Goal: Task Accomplishment & Management: Manage account settings

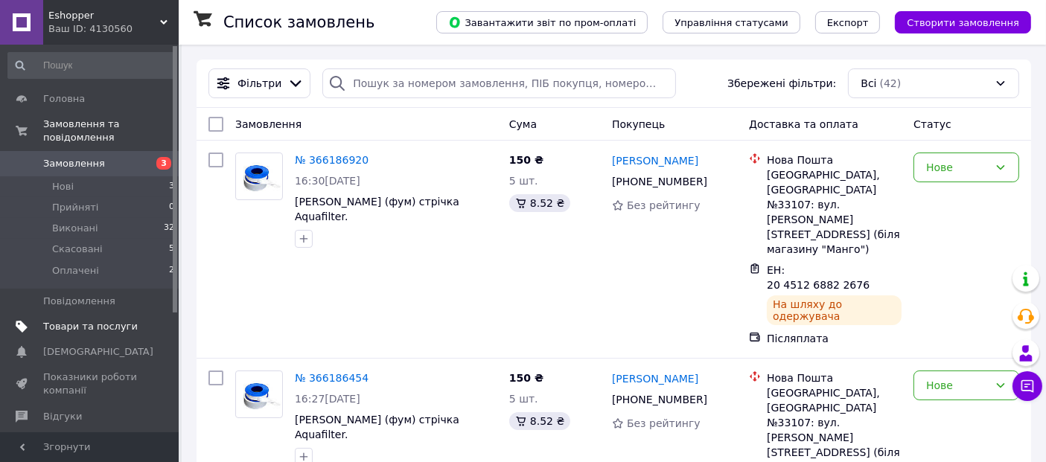
click at [78, 320] on span "Товари та послуги" at bounding box center [90, 326] width 95 height 13
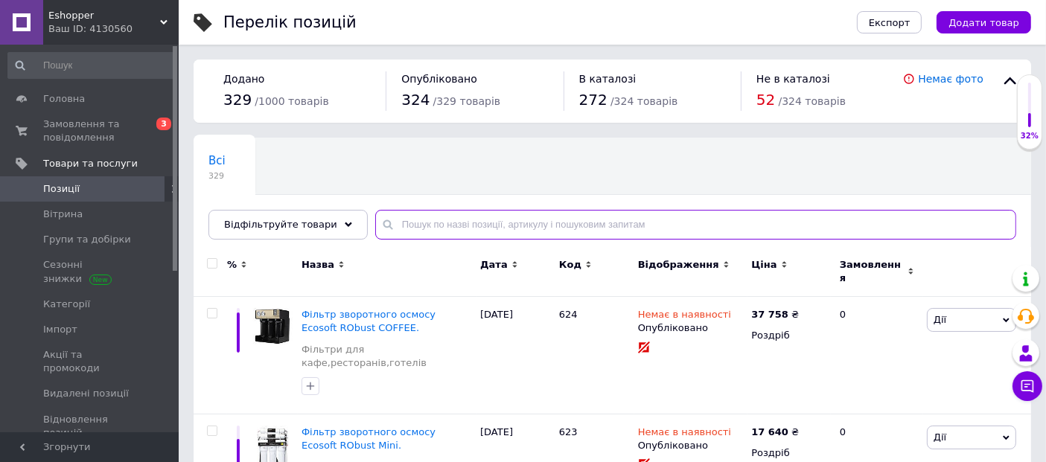
click at [421, 232] on input "text" at bounding box center [695, 225] width 641 height 30
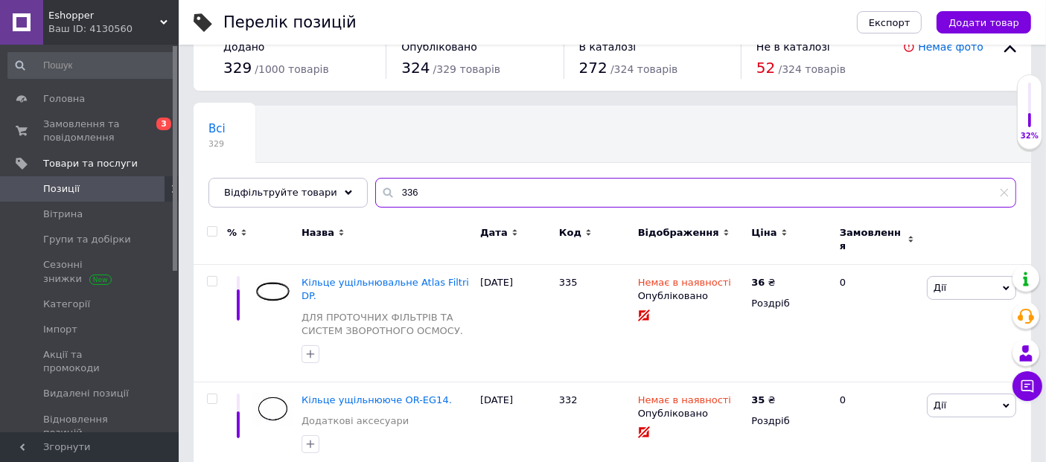
scroll to position [83, 0]
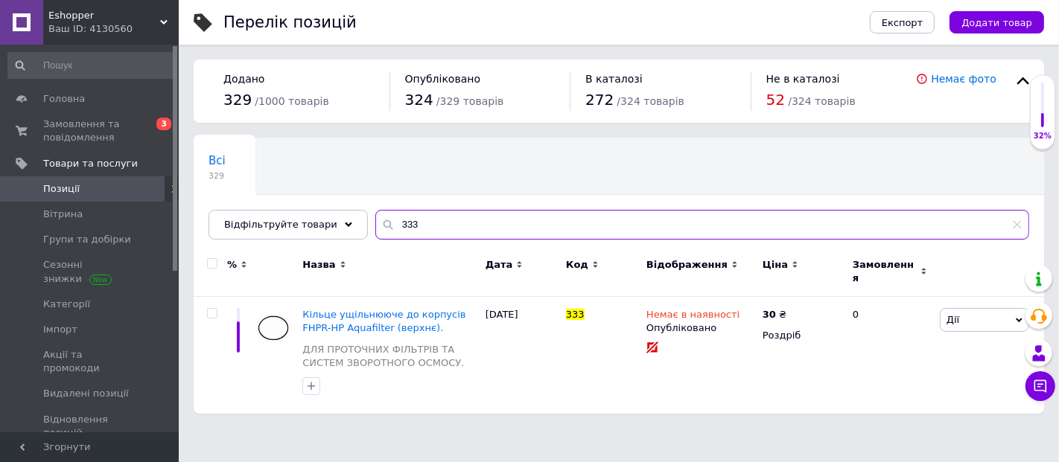
click at [394, 225] on input "333" at bounding box center [702, 225] width 654 height 30
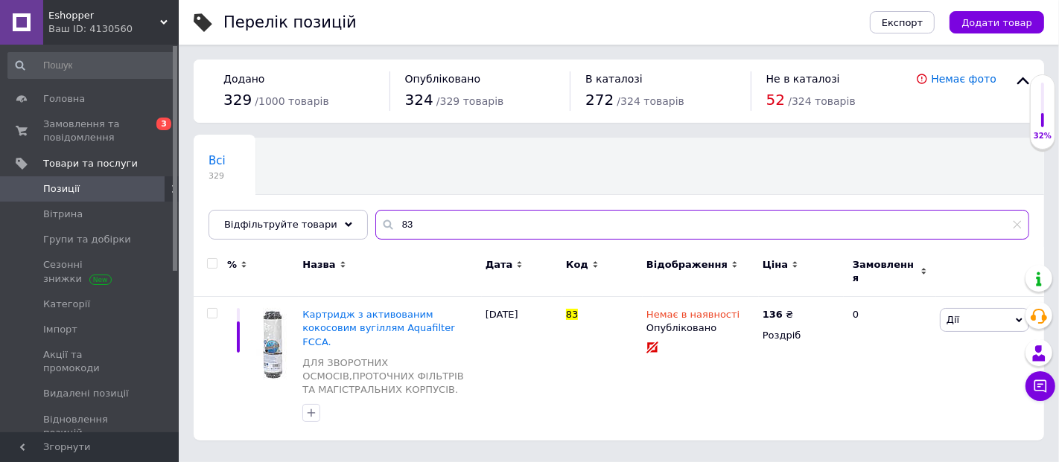
click at [410, 231] on input "83" at bounding box center [702, 225] width 654 height 30
type input "8"
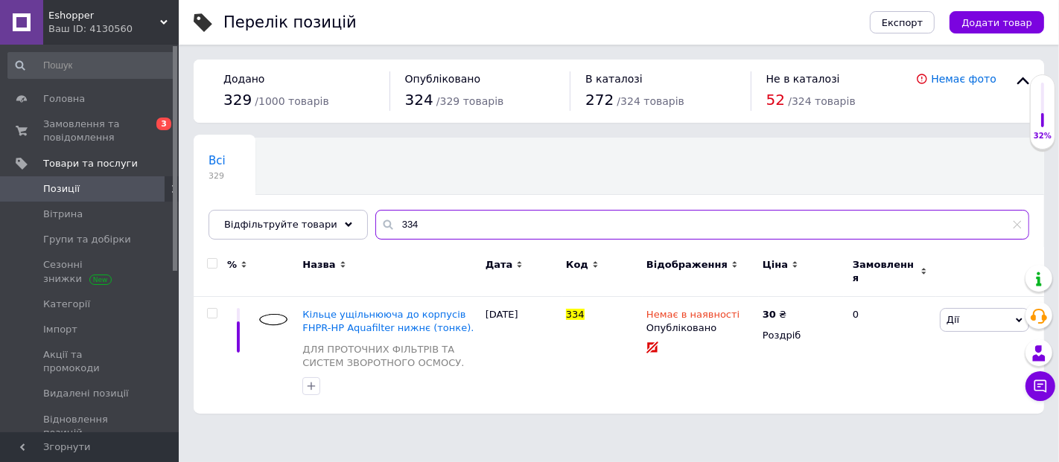
click at [395, 226] on input "334" at bounding box center [702, 225] width 654 height 30
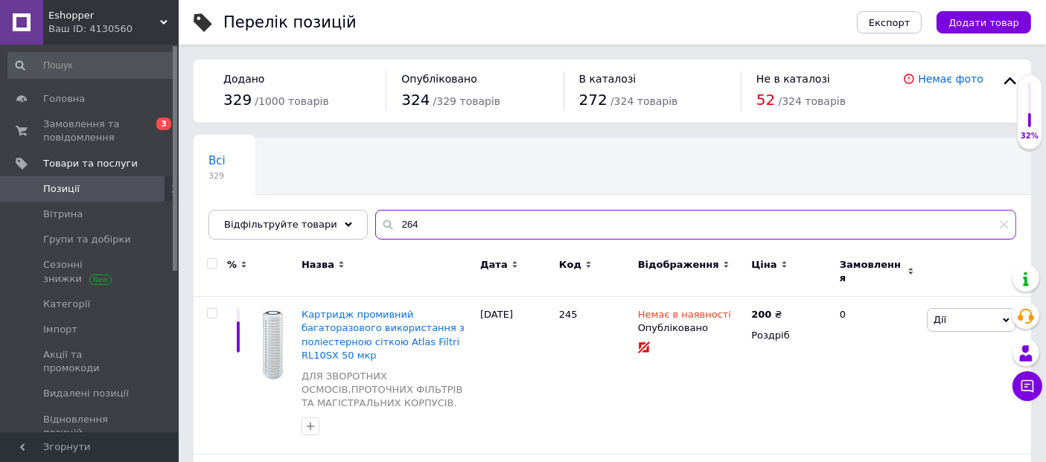
click at [415, 226] on input "264" at bounding box center [695, 225] width 641 height 30
type input "2"
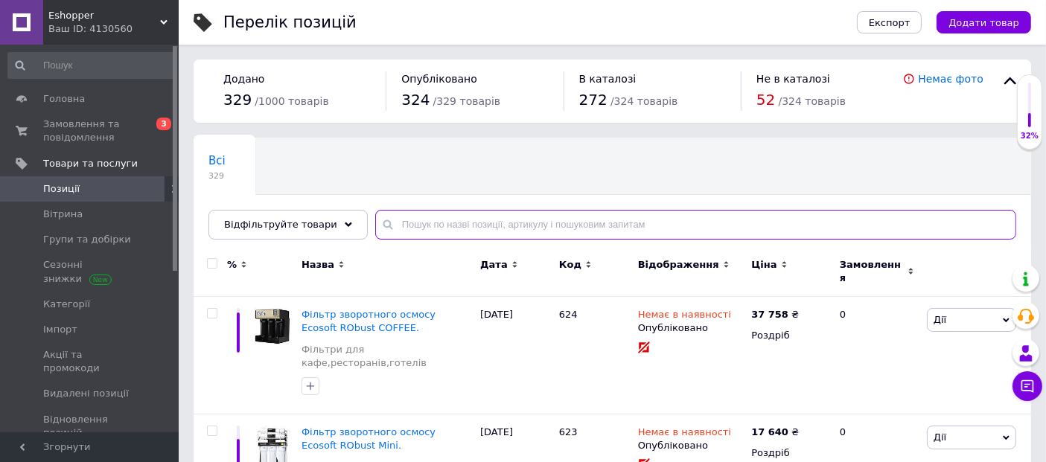
type input "Картридж знезалізнюючий Aquafilter FCCFE 10BB."
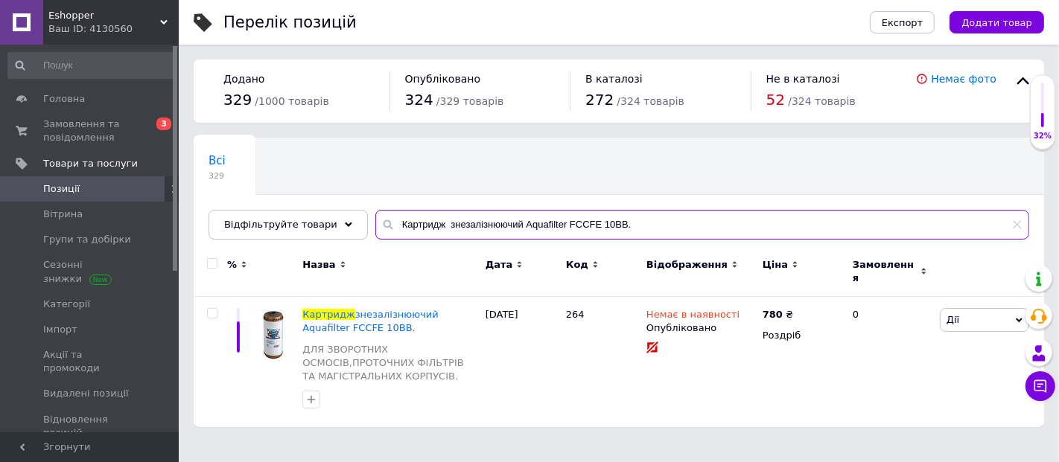
drag, startPoint x: 625, startPoint y: 222, endPoint x: 370, endPoint y: 209, distance: 255.7
click at [375, 210] on input "Картридж знезалізнюючий Aquafilter FCCFE 10BB." at bounding box center [702, 225] width 654 height 30
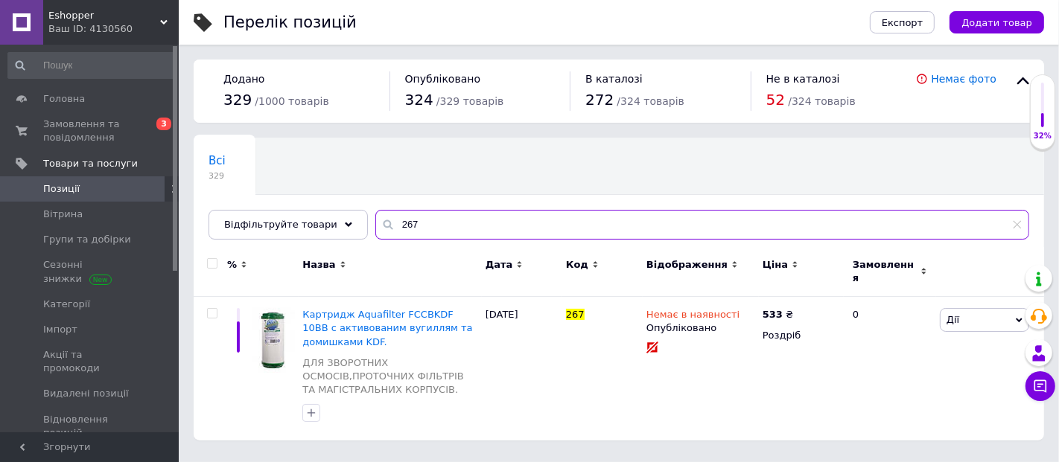
click at [408, 221] on input "267" at bounding box center [702, 225] width 654 height 30
type input "2"
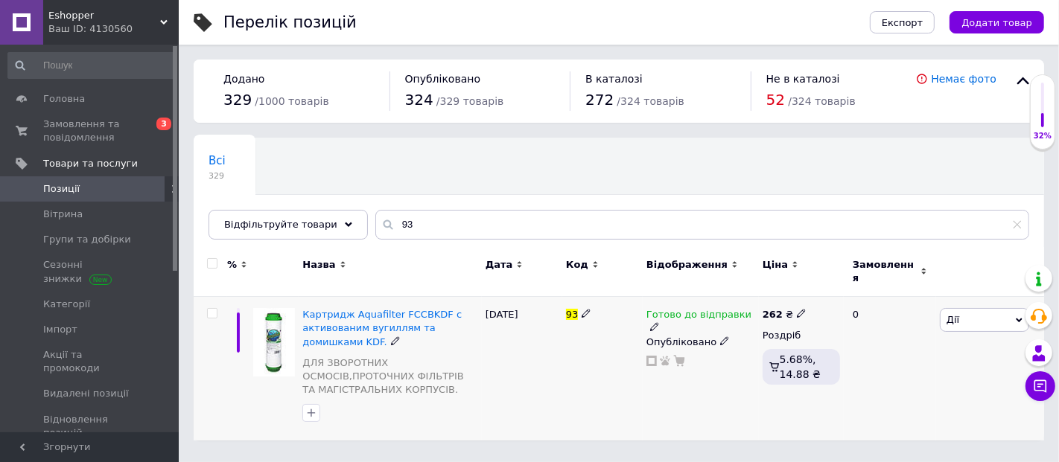
click at [659, 322] on icon at bounding box center [654, 326] width 9 height 9
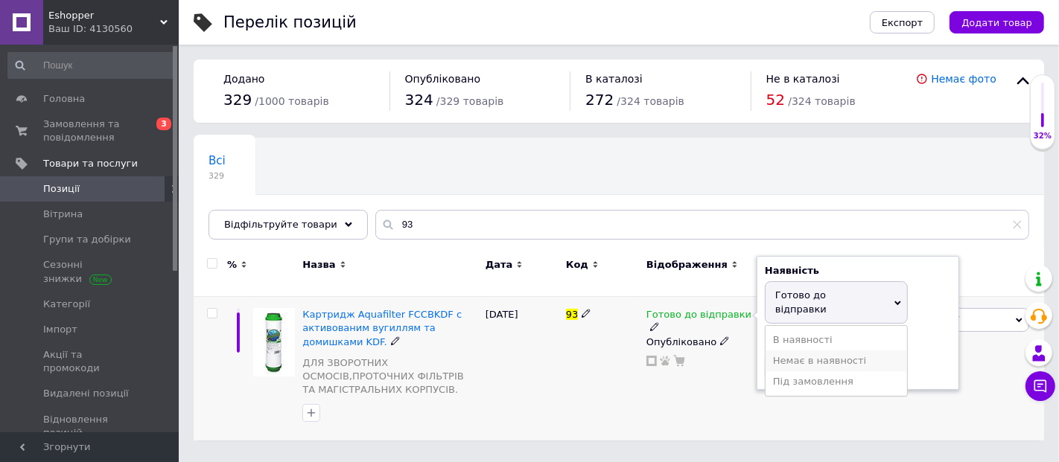
click at [812, 351] on li "Немає в наявності" at bounding box center [835, 361] width 141 height 21
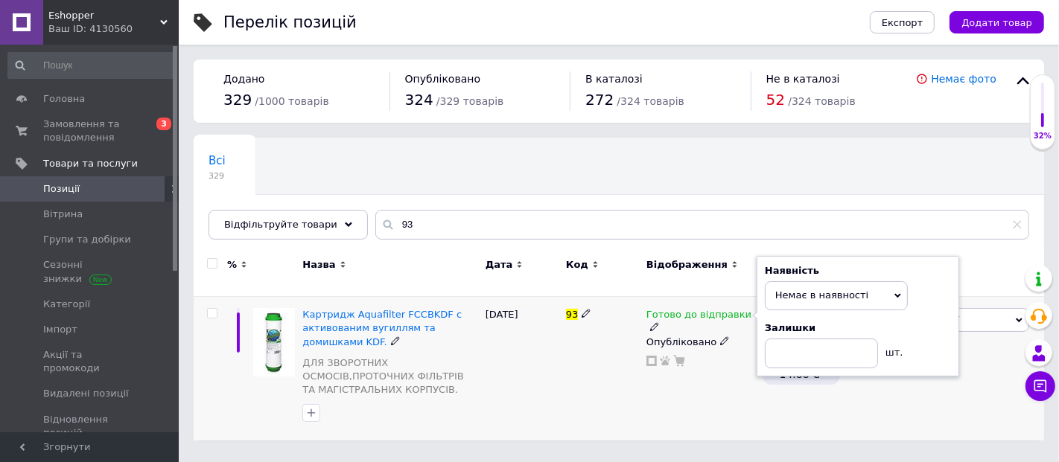
click at [593, 358] on div "93" at bounding box center [602, 369] width 80 height 144
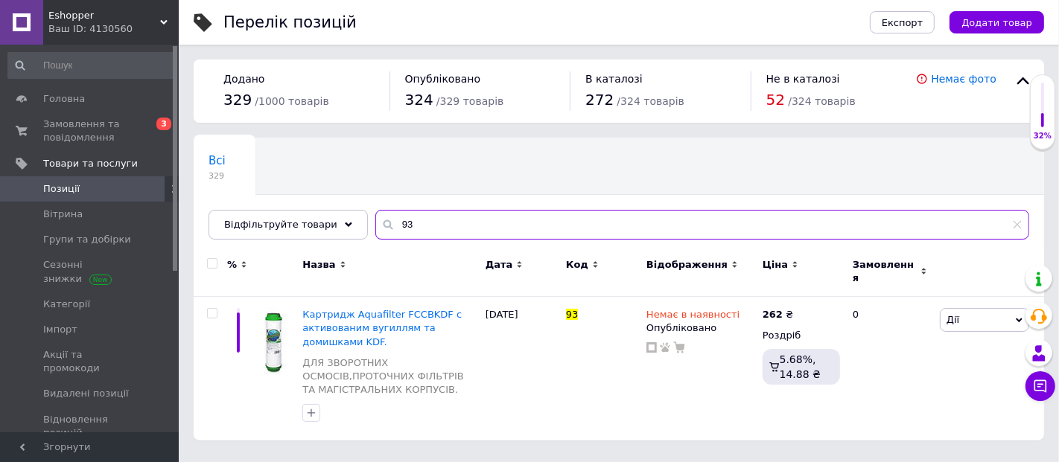
click at [417, 226] on input "93" at bounding box center [702, 225] width 654 height 30
type input "9"
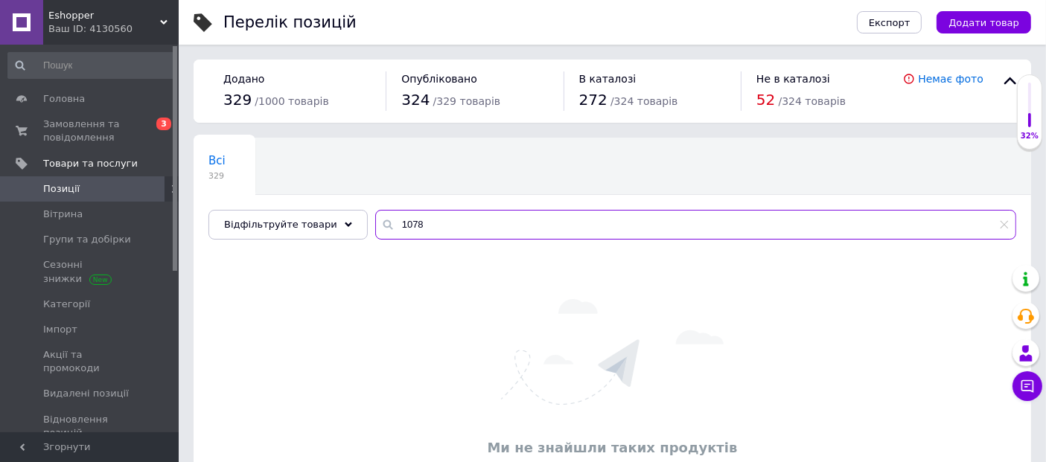
click at [398, 223] on input "1078" at bounding box center [695, 225] width 641 height 30
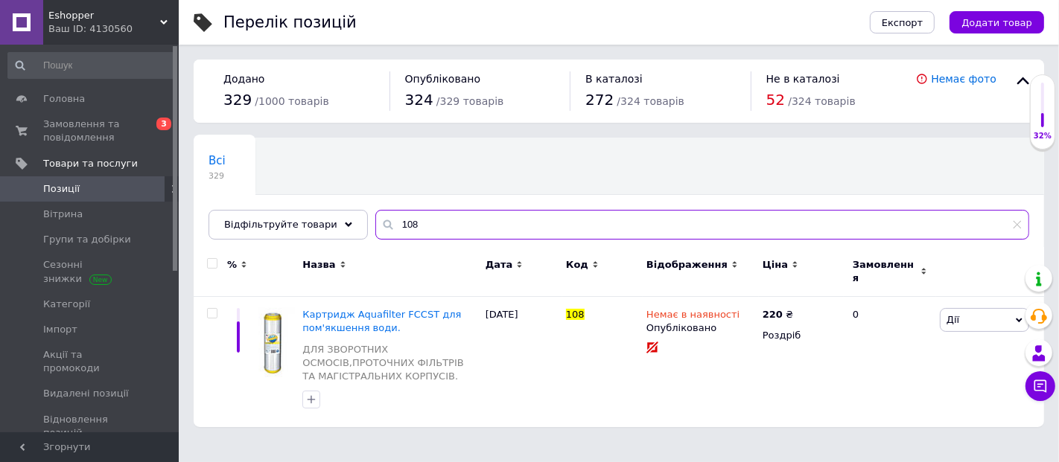
click at [412, 223] on input "108" at bounding box center [702, 225] width 654 height 30
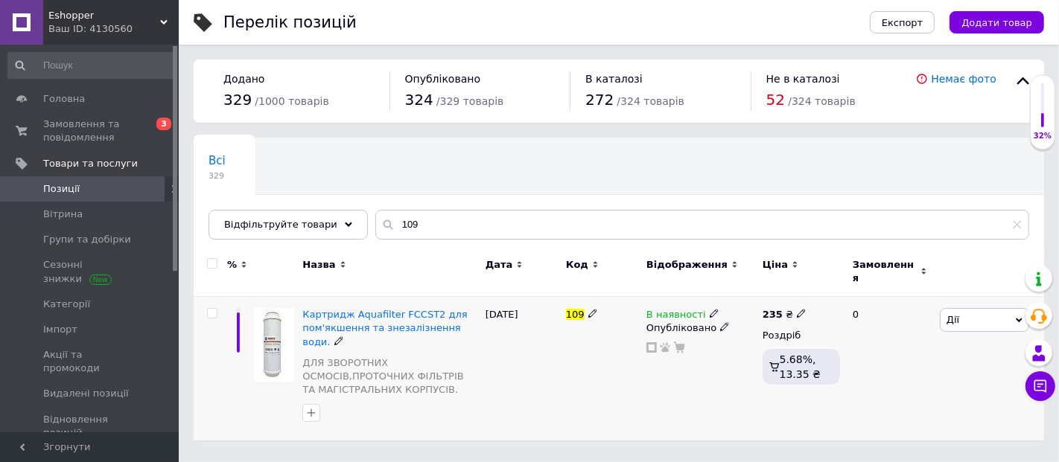
click at [709, 310] on use at bounding box center [713, 314] width 8 height 8
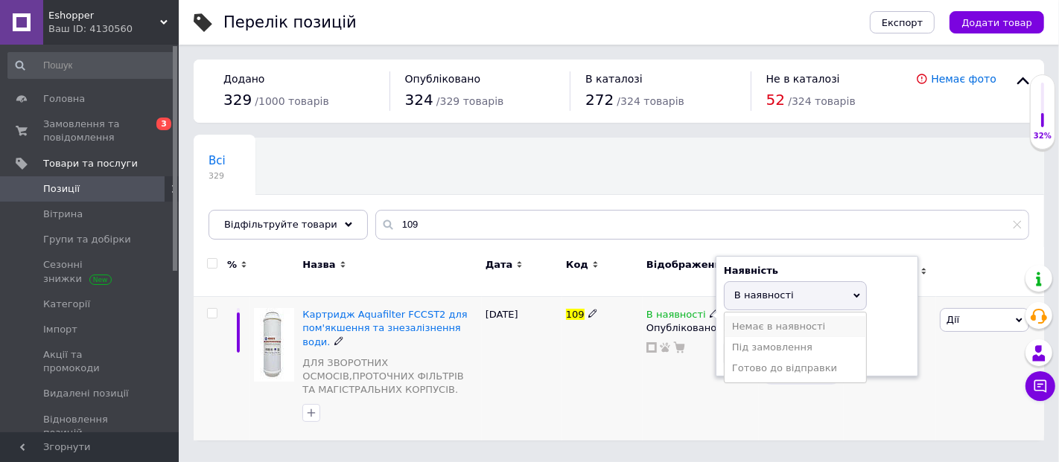
click at [759, 318] on li "Немає в наявності" at bounding box center [794, 326] width 141 height 21
click at [581, 335] on div "109" at bounding box center [602, 369] width 80 height 144
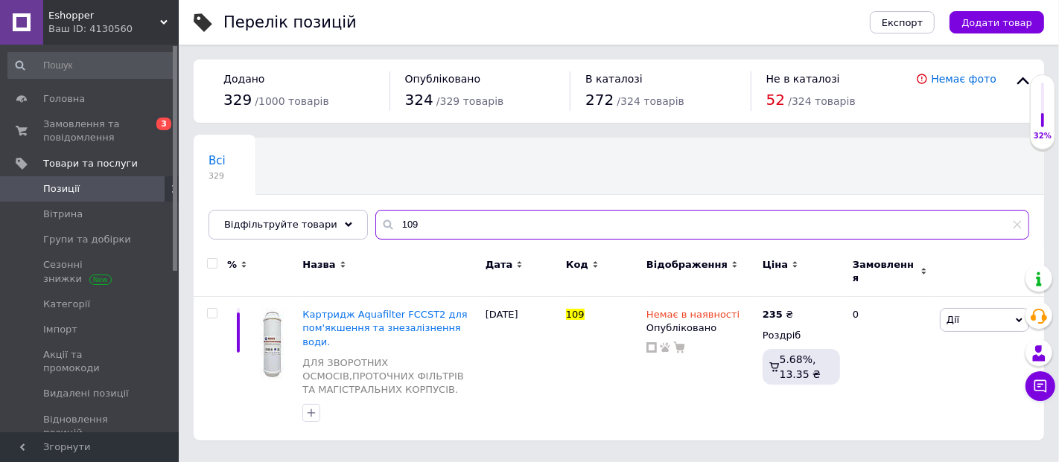
click at [420, 224] on input "109" at bounding box center [702, 225] width 654 height 30
type input "1"
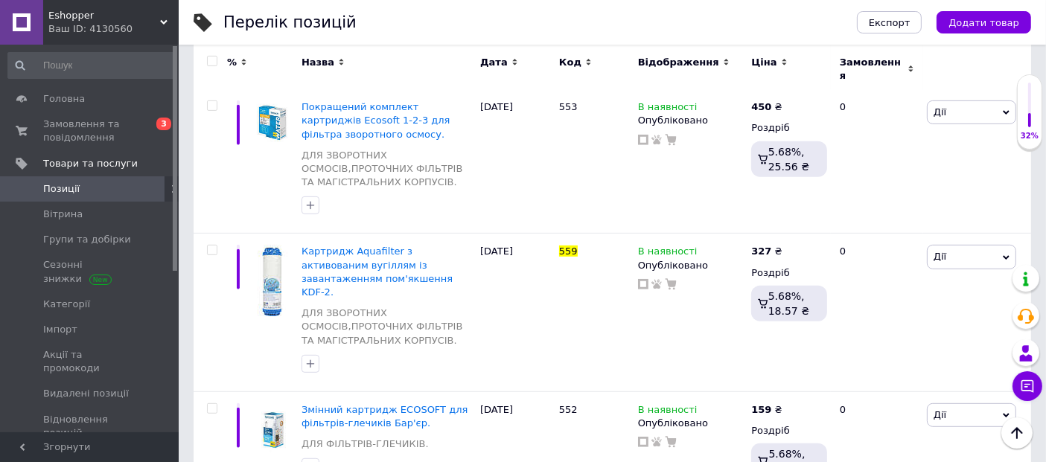
scroll to position [744, 0]
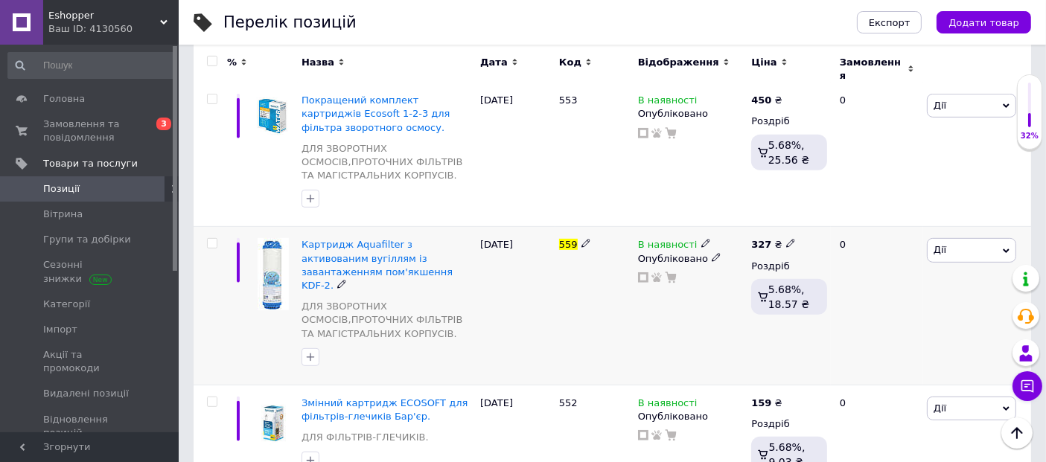
click at [701, 239] on icon at bounding box center [705, 243] width 9 height 9
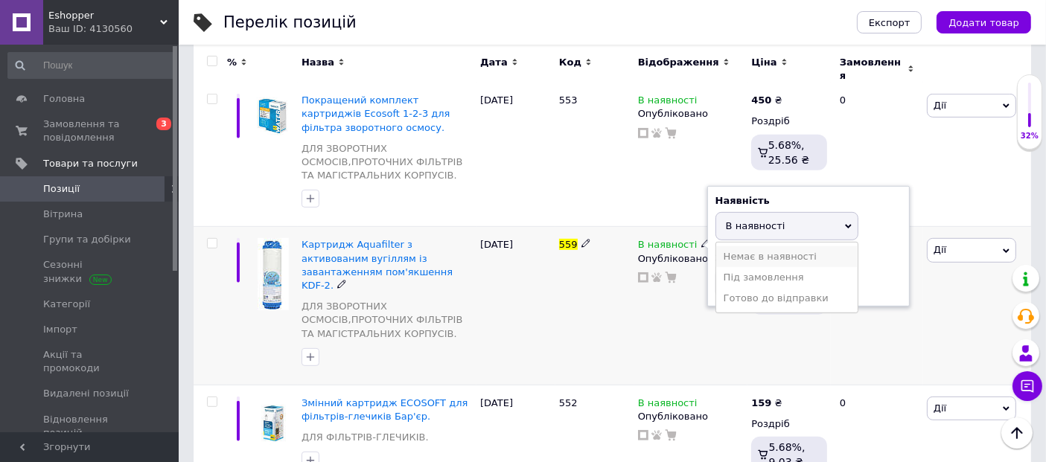
click at [738, 246] on li "Немає в наявності" at bounding box center [786, 256] width 141 height 21
click at [529, 237] on div "[DATE]" at bounding box center [515, 306] width 79 height 158
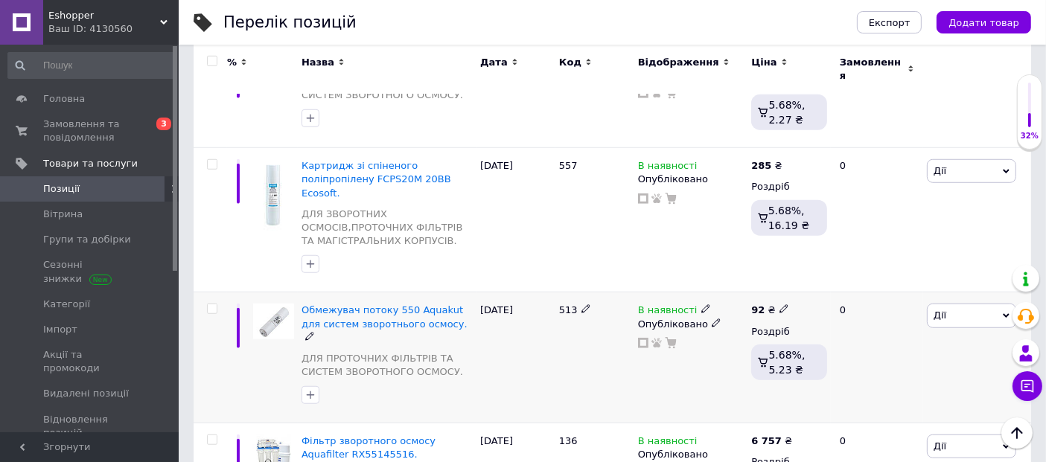
scroll to position [1110, 0]
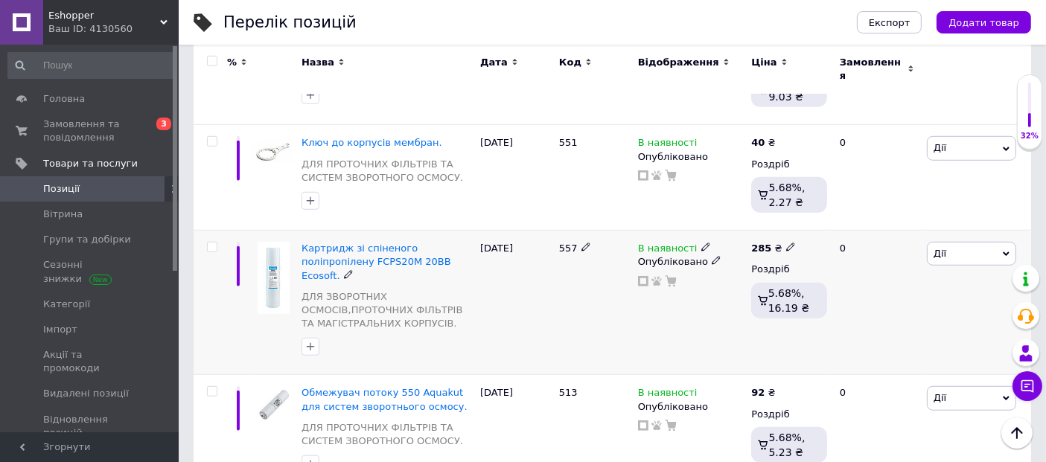
click at [701, 243] on icon at bounding box center [705, 247] width 9 height 9
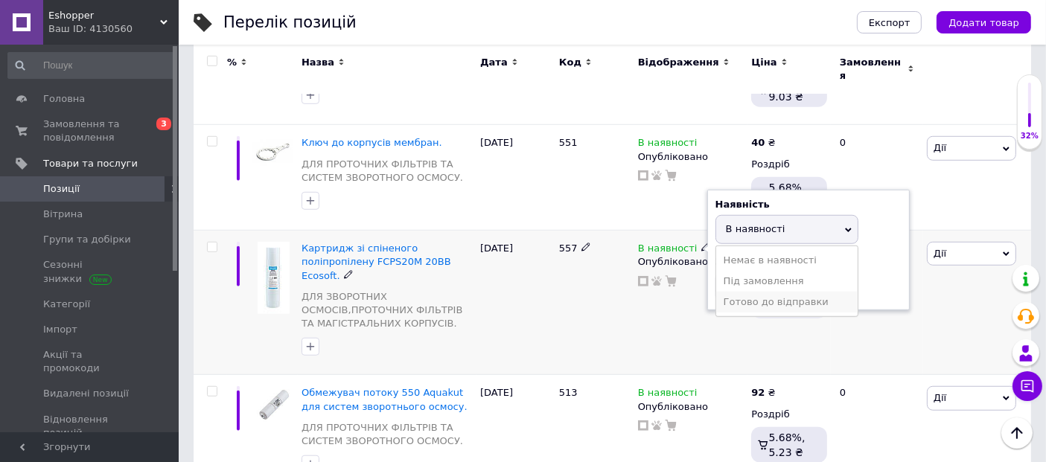
click at [753, 292] on li "Готово до відправки" at bounding box center [786, 302] width 141 height 21
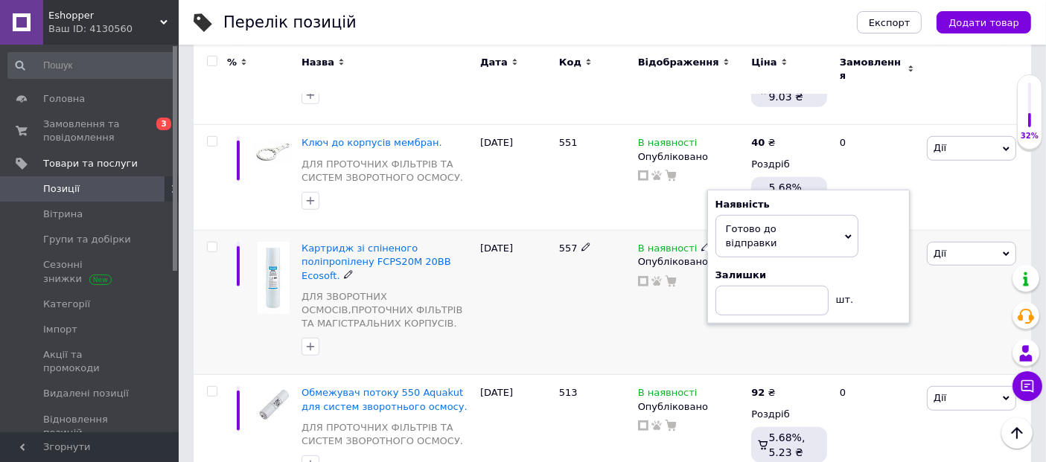
click at [574, 250] on div "557" at bounding box center [594, 303] width 79 height 144
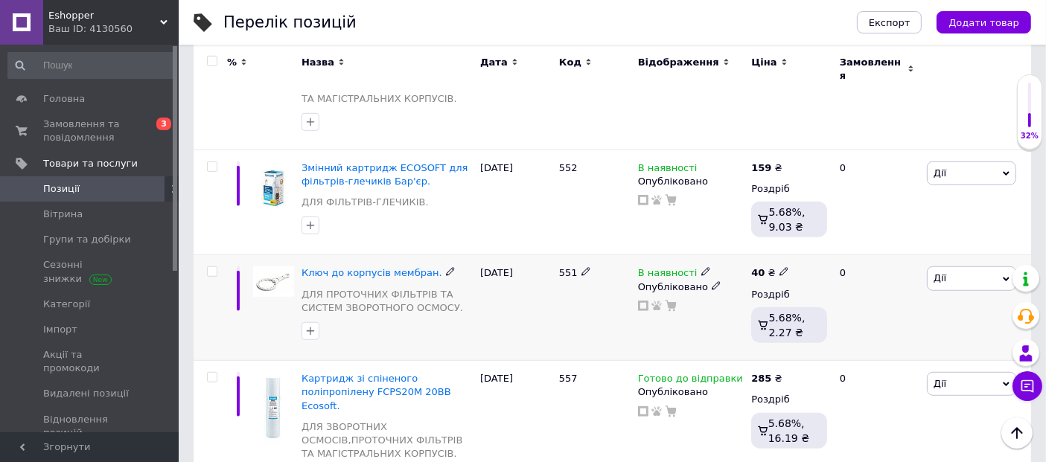
scroll to position [945, 0]
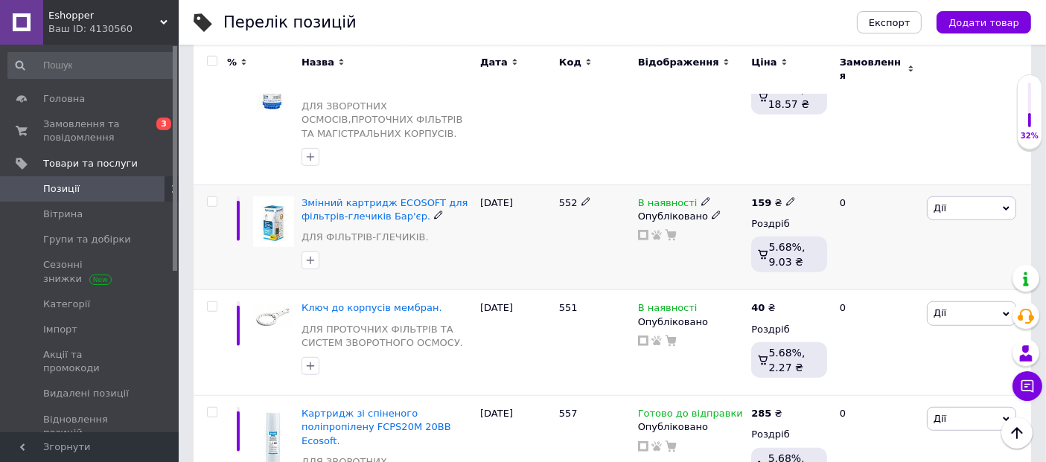
click at [701, 197] on icon at bounding box center [705, 201] width 9 height 9
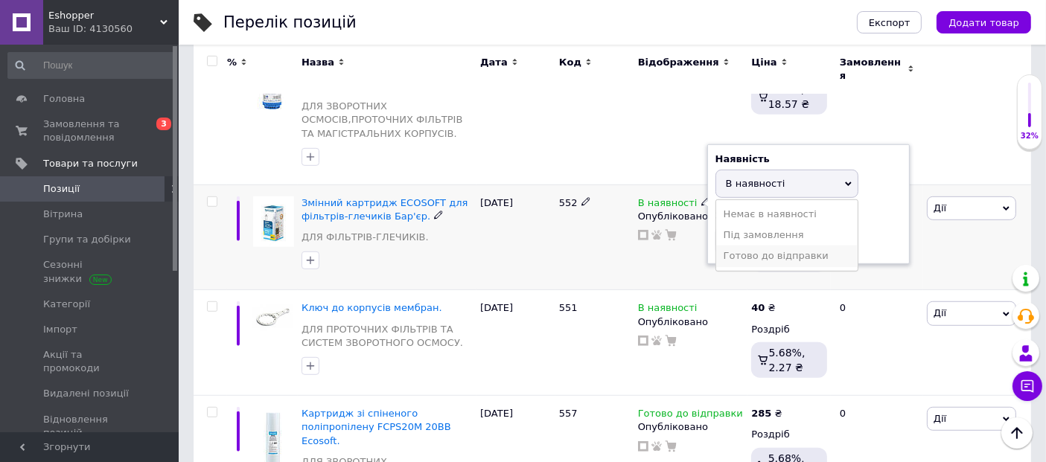
click at [749, 246] on li "Готово до відправки" at bounding box center [786, 256] width 141 height 21
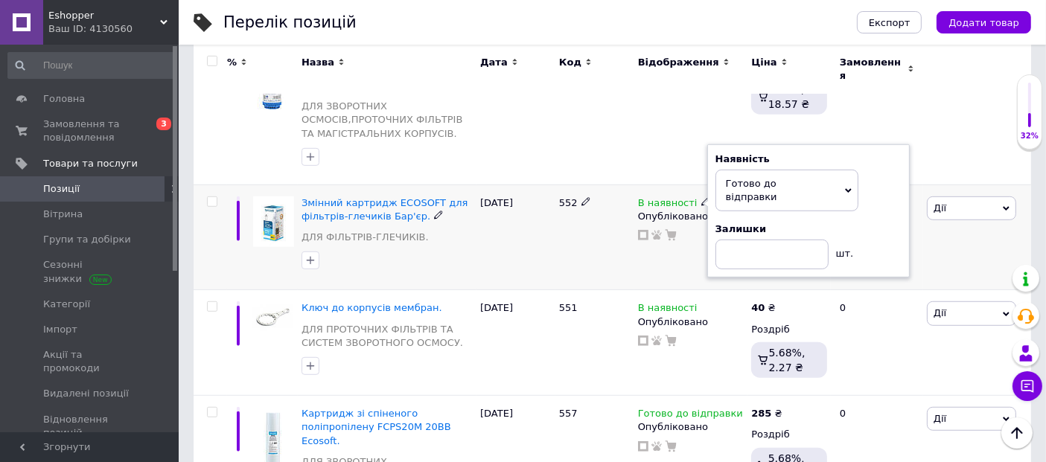
click at [568, 197] on div "552" at bounding box center [594, 238] width 79 height 106
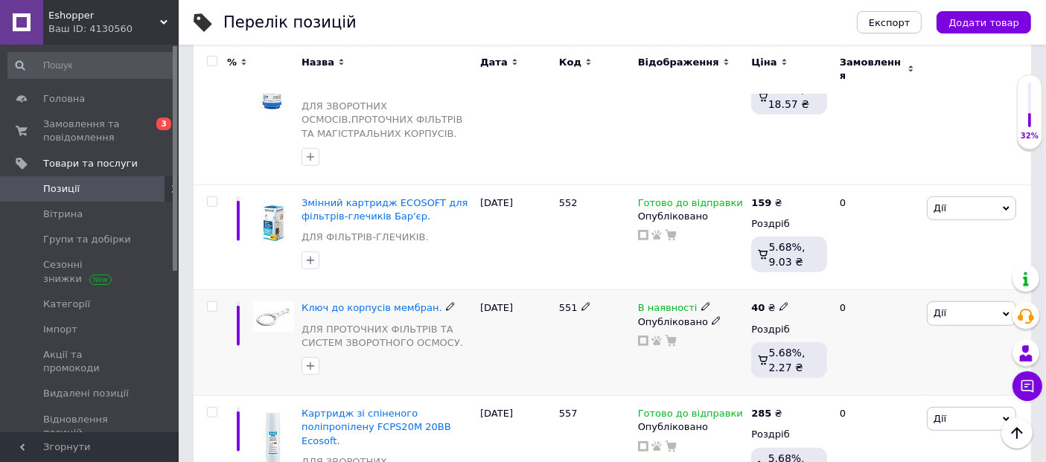
click at [701, 302] on icon at bounding box center [705, 306] width 9 height 9
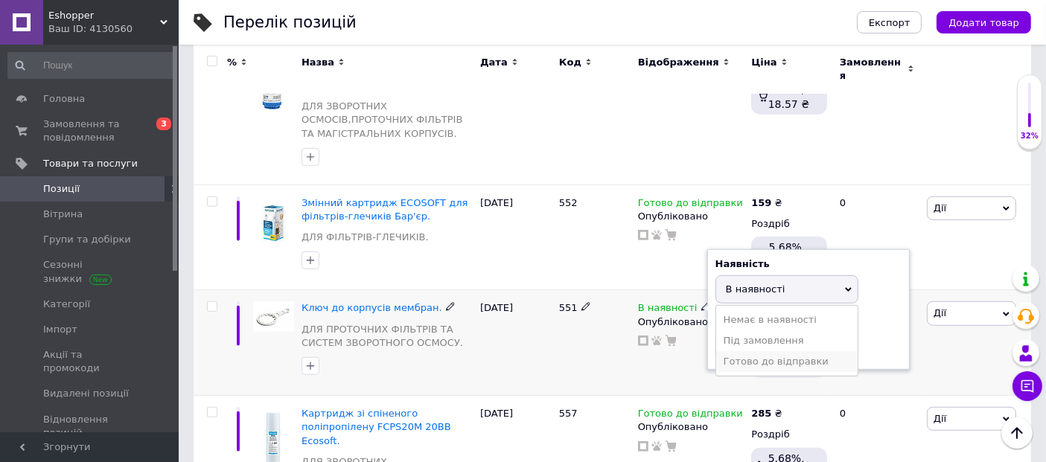
click at [730, 351] on li "Готово до відправки" at bounding box center [786, 361] width 141 height 21
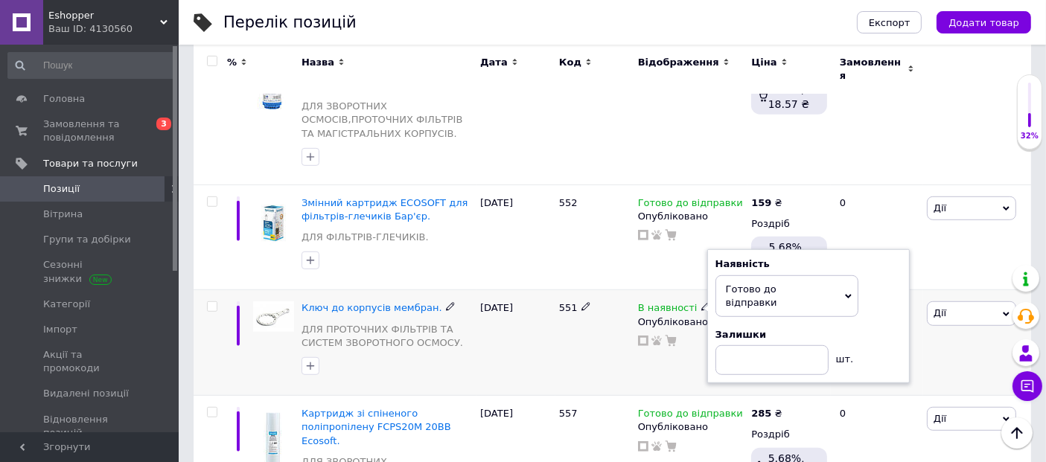
click at [587, 297] on div "551" at bounding box center [594, 343] width 79 height 106
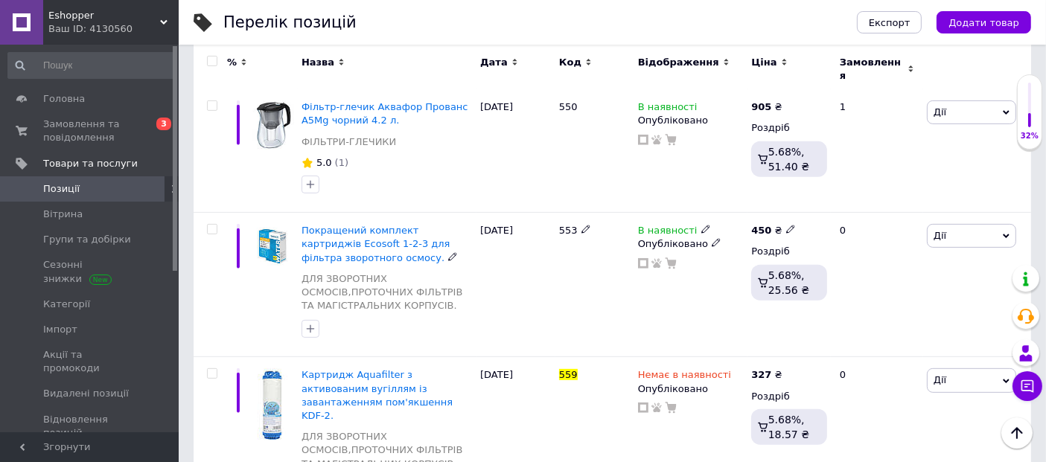
scroll to position [532, 0]
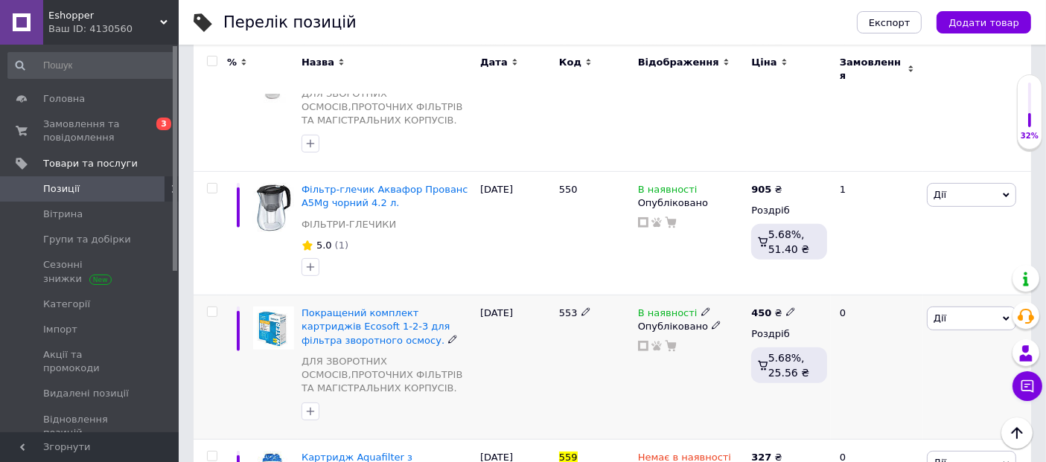
click at [701, 307] on icon at bounding box center [705, 311] width 9 height 9
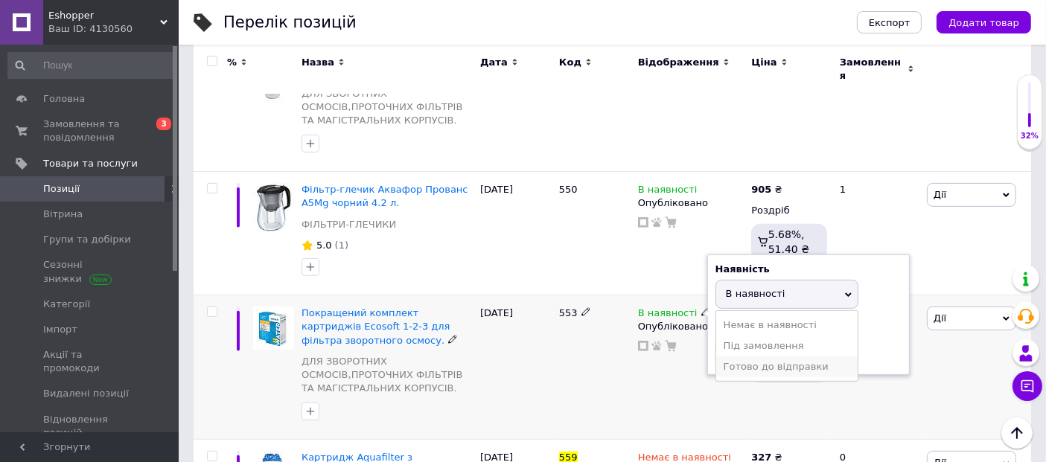
click at [739, 357] on li "Готово до відправки" at bounding box center [786, 367] width 141 height 21
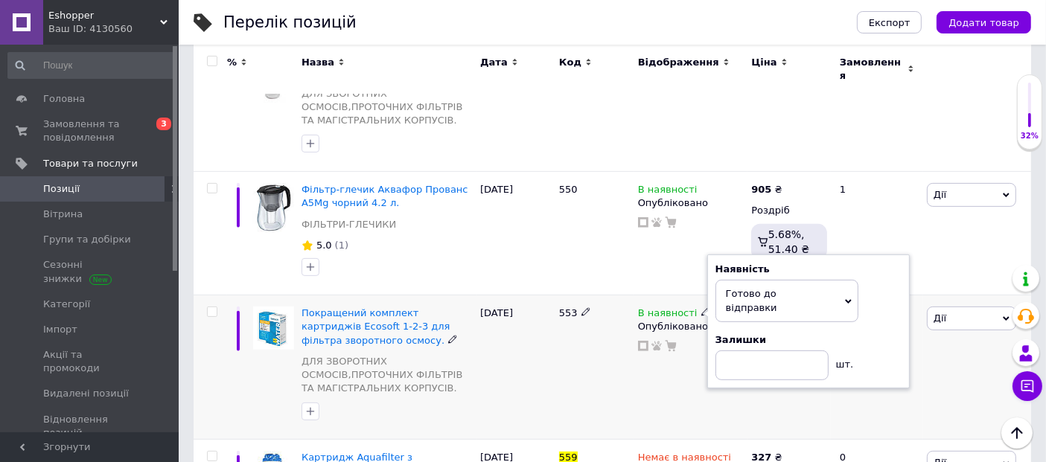
click at [587, 315] on div "553" at bounding box center [594, 368] width 79 height 144
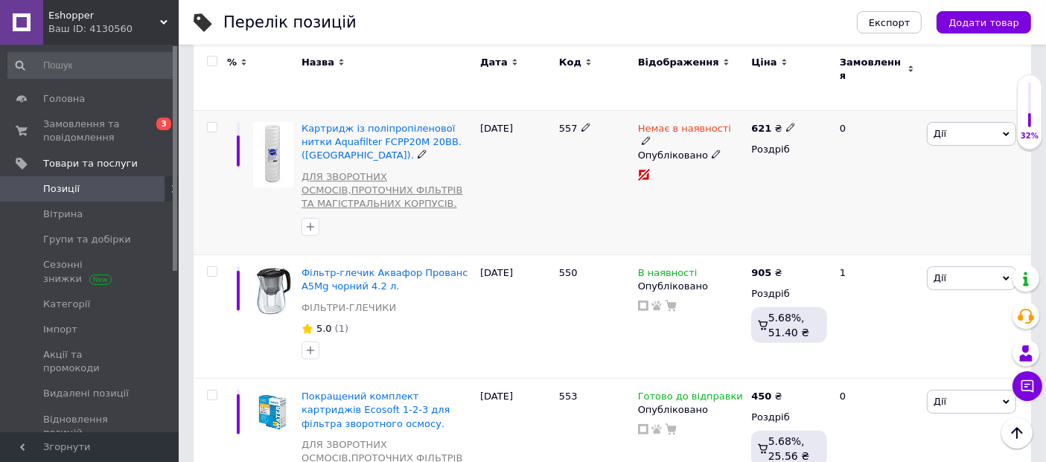
scroll to position [0, 0]
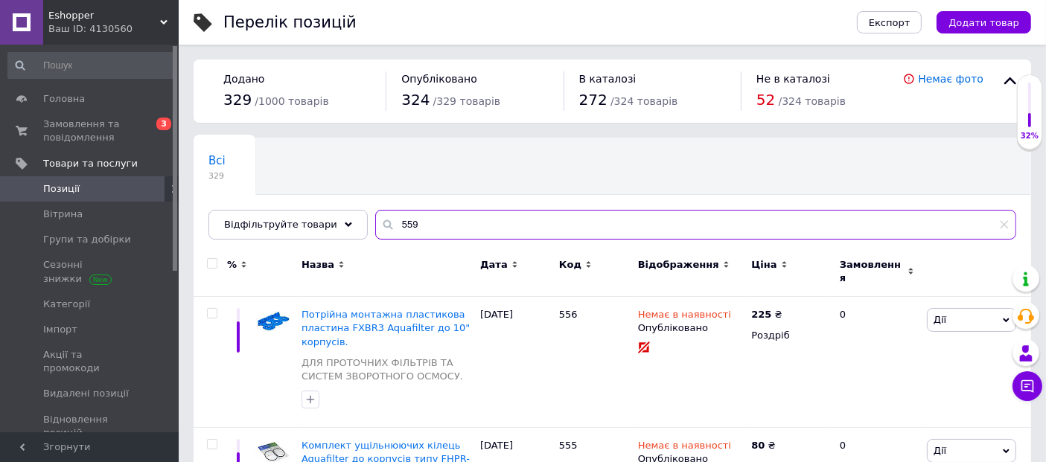
click at [412, 227] on input "559" at bounding box center [695, 225] width 641 height 30
type input "5"
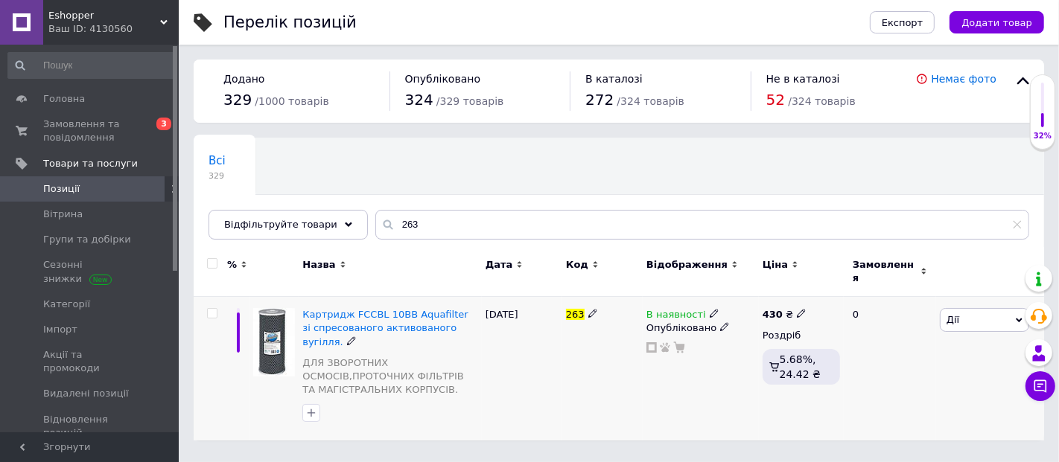
click at [709, 309] on icon at bounding box center [713, 313] width 9 height 9
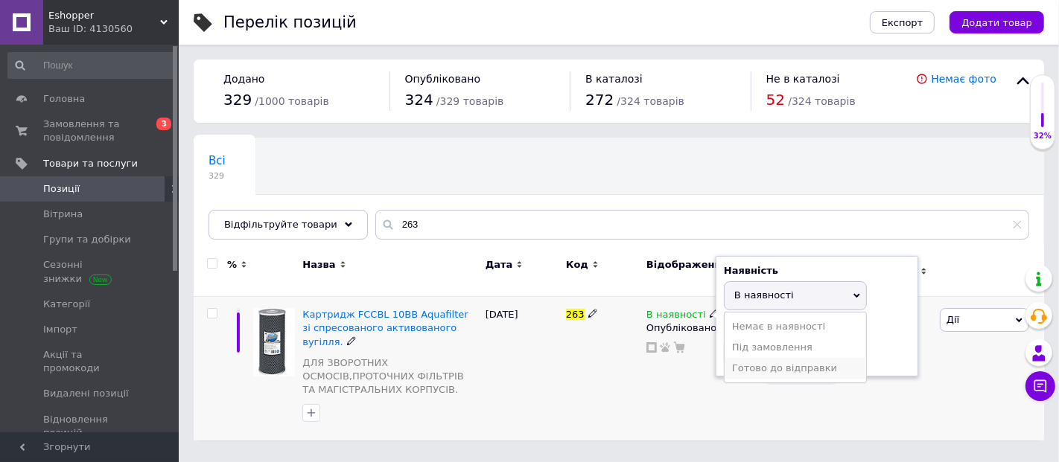
click at [757, 358] on li "Готово до відправки" at bounding box center [794, 368] width 141 height 21
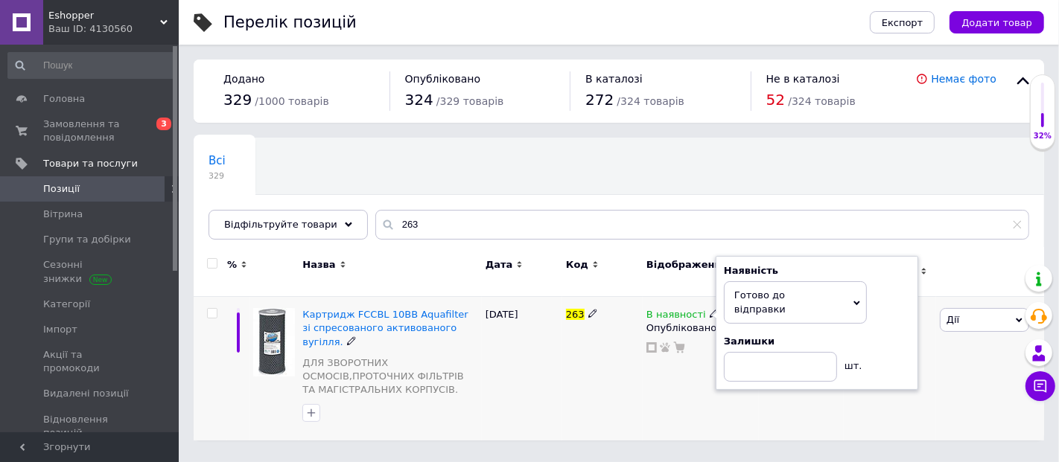
click at [600, 348] on div "263" at bounding box center [602, 369] width 80 height 144
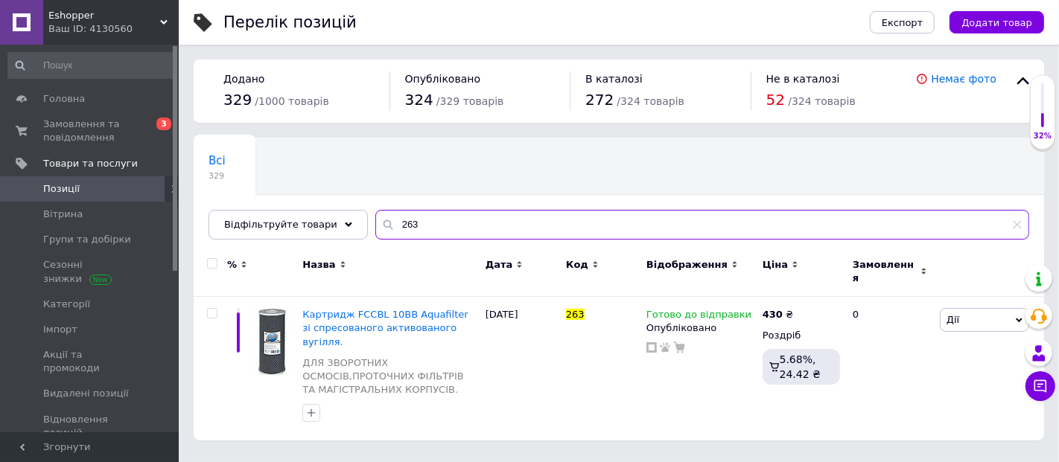
click at [408, 224] on input "263" at bounding box center [702, 225] width 654 height 30
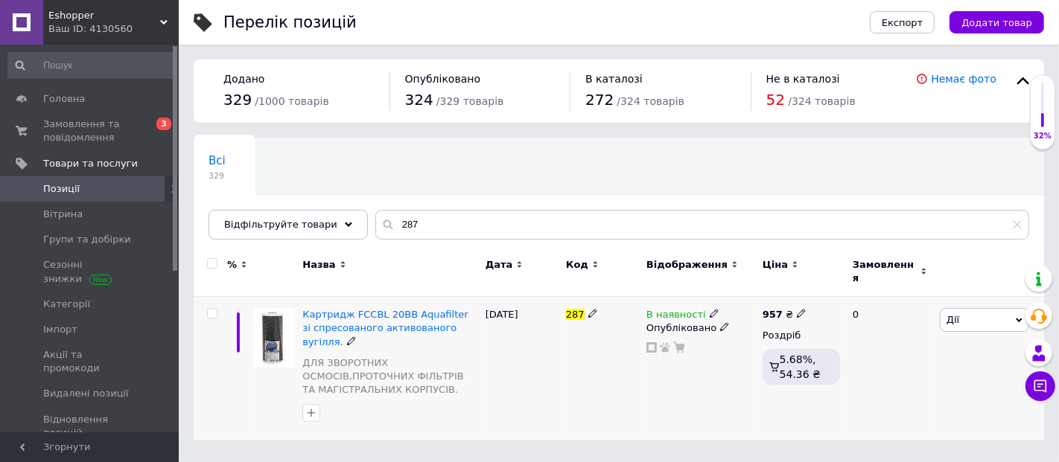
click at [709, 309] on icon at bounding box center [713, 313] width 9 height 9
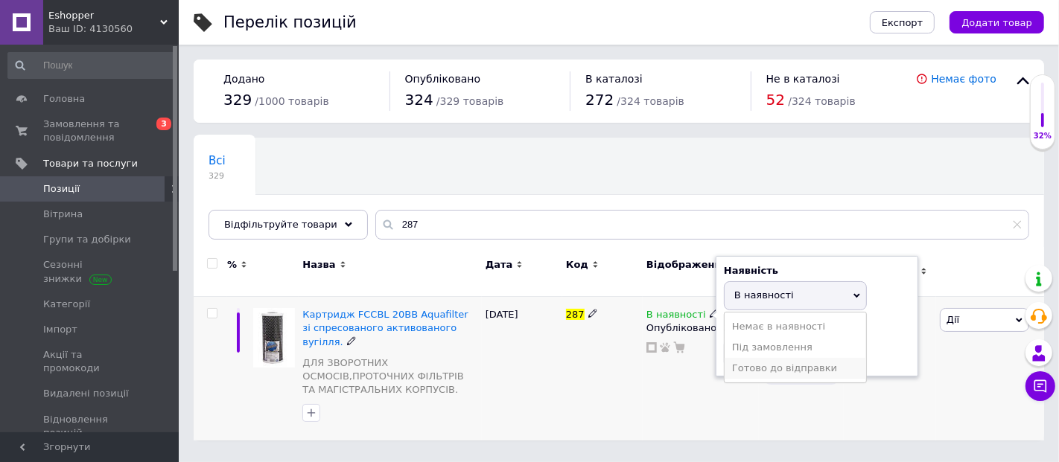
click at [753, 358] on li "Готово до відправки" at bounding box center [794, 368] width 141 height 21
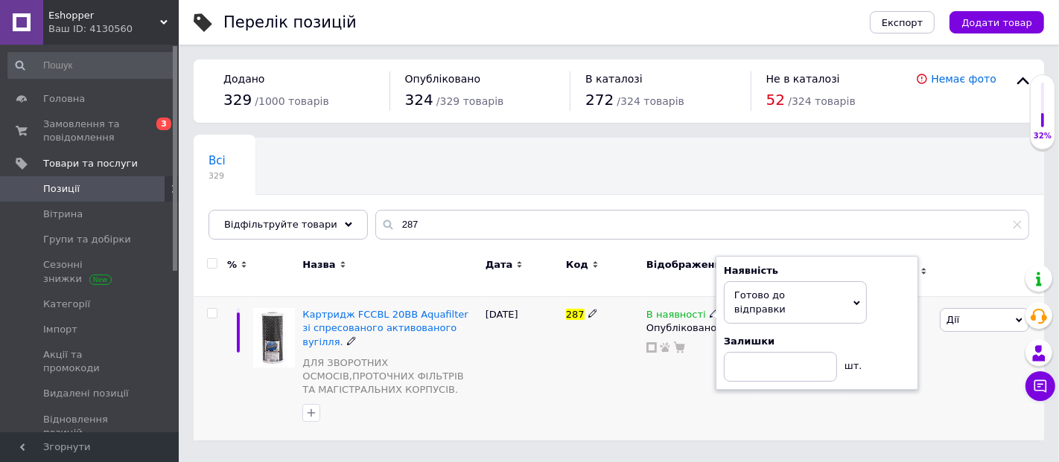
click at [600, 360] on div "287" at bounding box center [602, 369] width 80 height 144
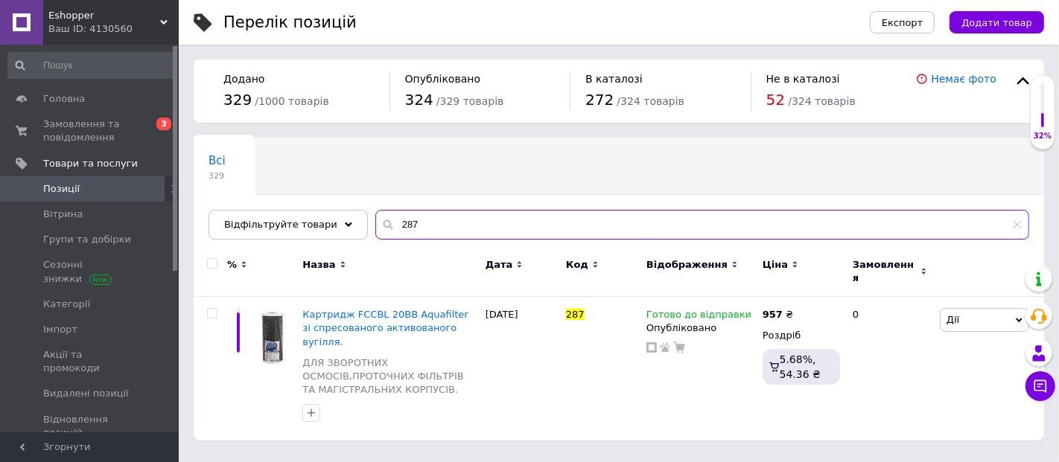
click at [406, 223] on input "287" at bounding box center [702, 225] width 654 height 30
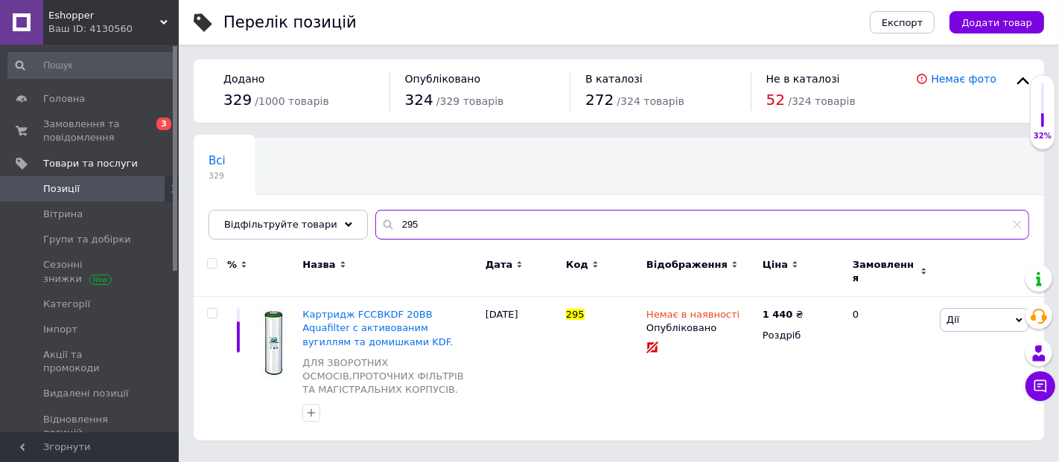
click at [395, 224] on input "295" at bounding box center [702, 225] width 654 height 30
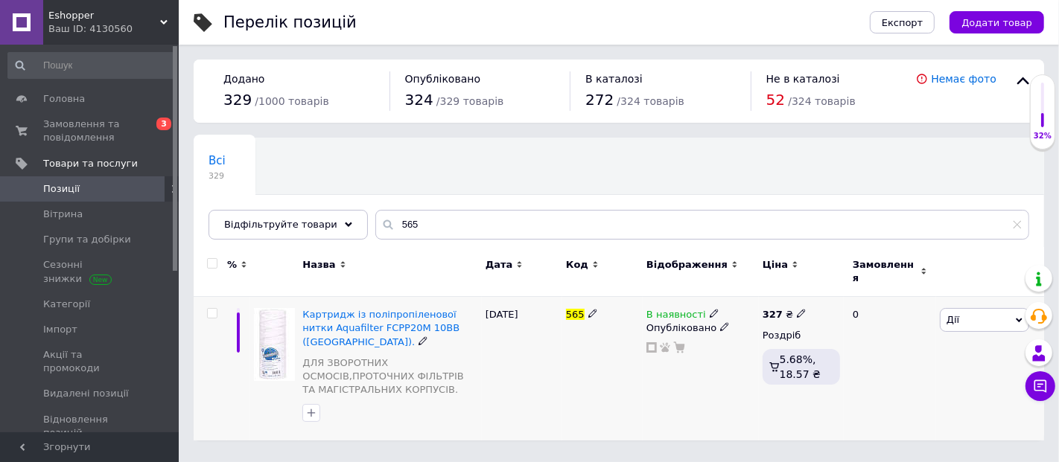
click at [709, 310] on use at bounding box center [713, 314] width 8 height 8
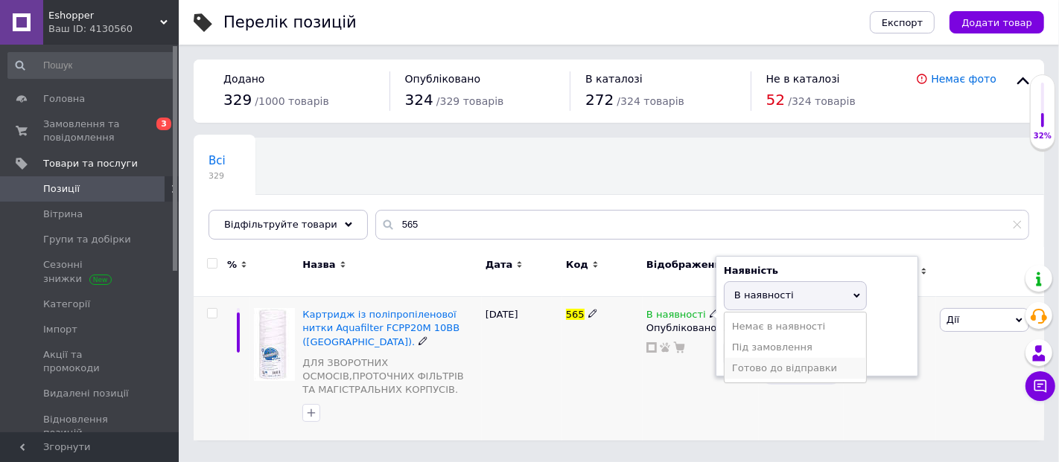
click at [748, 358] on li "Готово до відправки" at bounding box center [794, 368] width 141 height 21
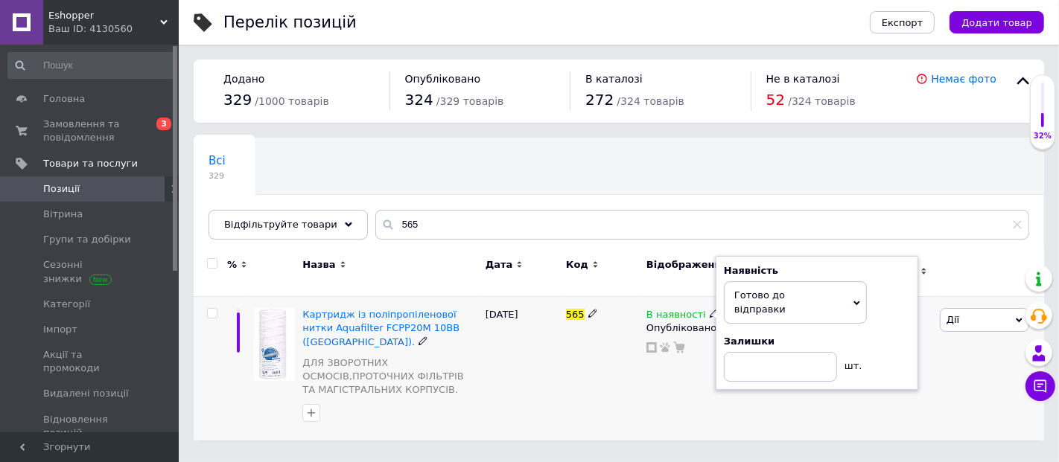
click at [561, 351] on div "[DATE]" at bounding box center [522, 369] width 80 height 144
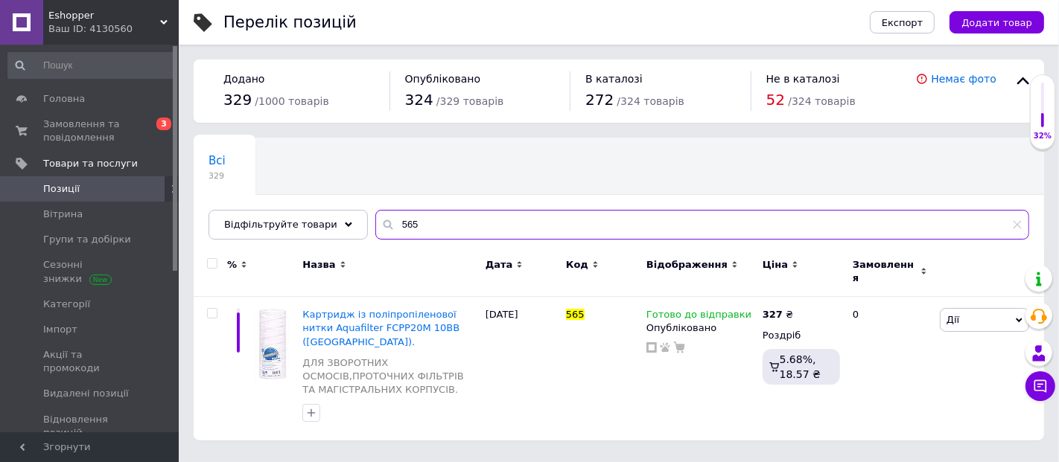
click at [415, 224] on input "565" at bounding box center [702, 225] width 654 height 30
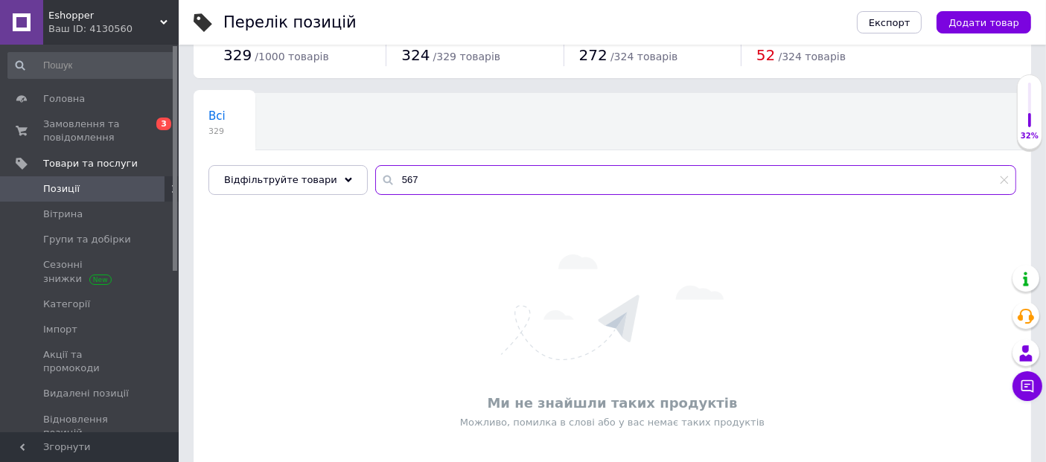
scroll to position [78, 0]
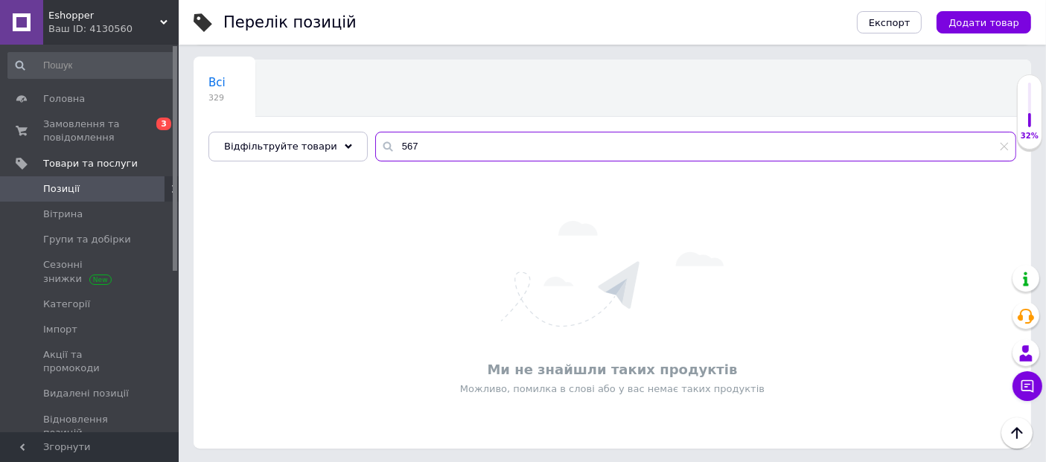
type input "567"
drag, startPoint x: 408, startPoint y: 147, endPoint x: 377, endPoint y: 142, distance: 31.6
click at [379, 143] on input "567" at bounding box center [695, 147] width 641 height 30
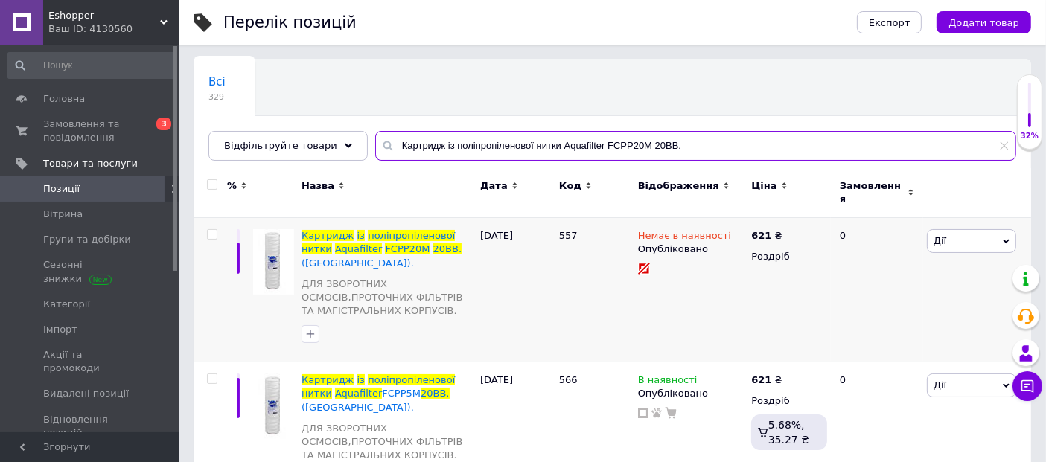
scroll to position [83, 0]
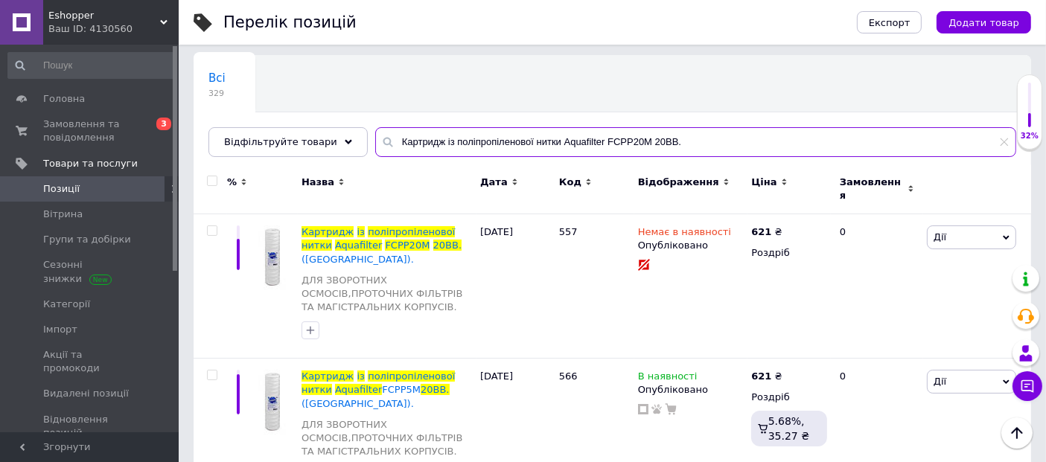
drag, startPoint x: 677, startPoint y: 141, endPoint x: 354, endPoint y: 134, distance: 322.4
click at [354, 134] on div "Всі 329 Ok Відфільтровано... Зберегти Нічого не знайдено Можливо, помилка у сло…" at bounding box center [612, 106] width 837 height 102
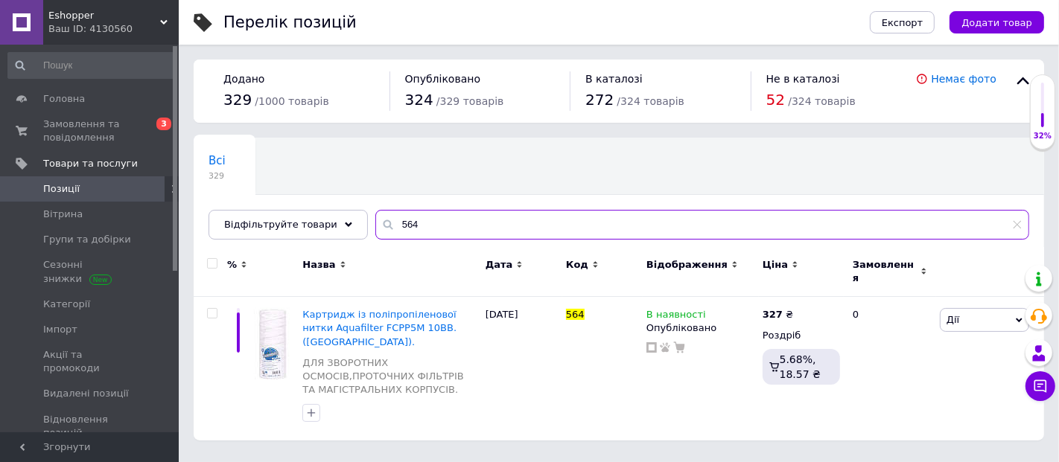
click at [407, 225] on input "564" at bounding box center [702, 225] width 654 height 30
type input "5"
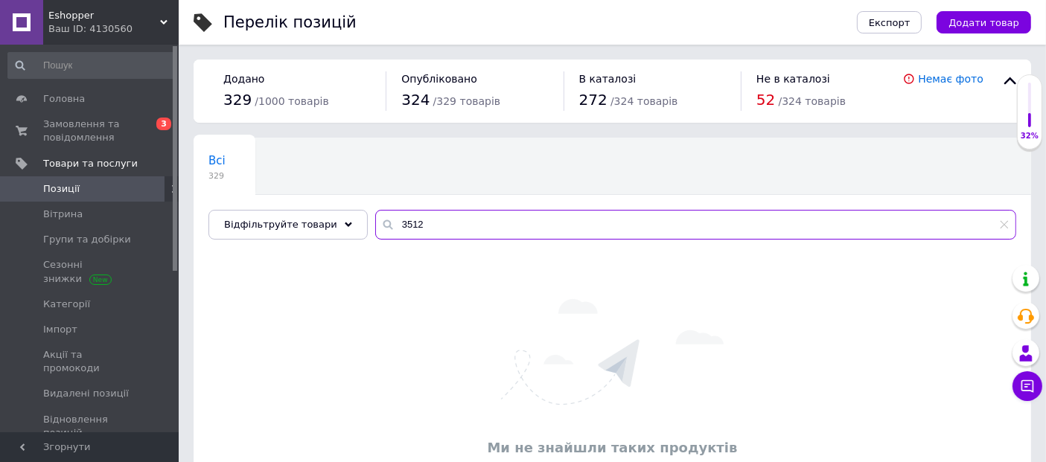
click at [388, 226] on input "3512" at bounding box center [695, 225] width 641 height 30
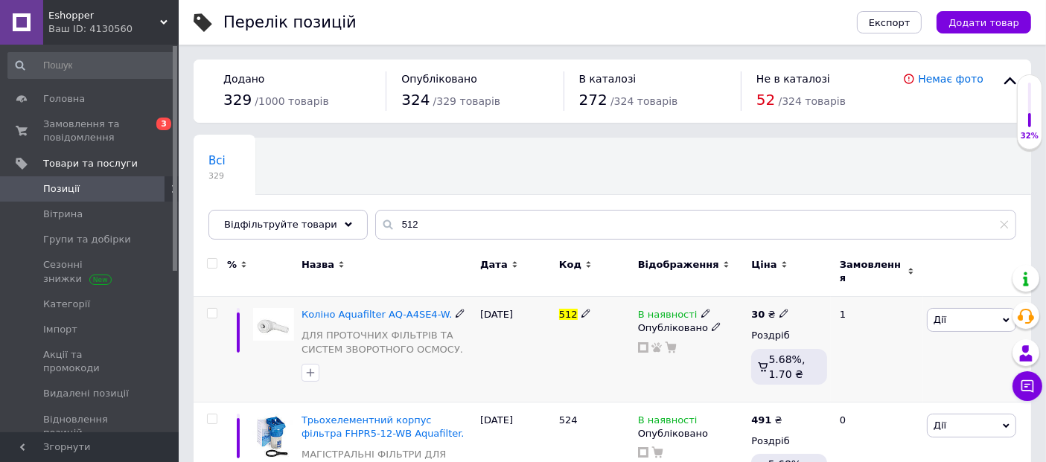
click at [701, 310] on use at bounding box center [705, 314] width 8 height 8
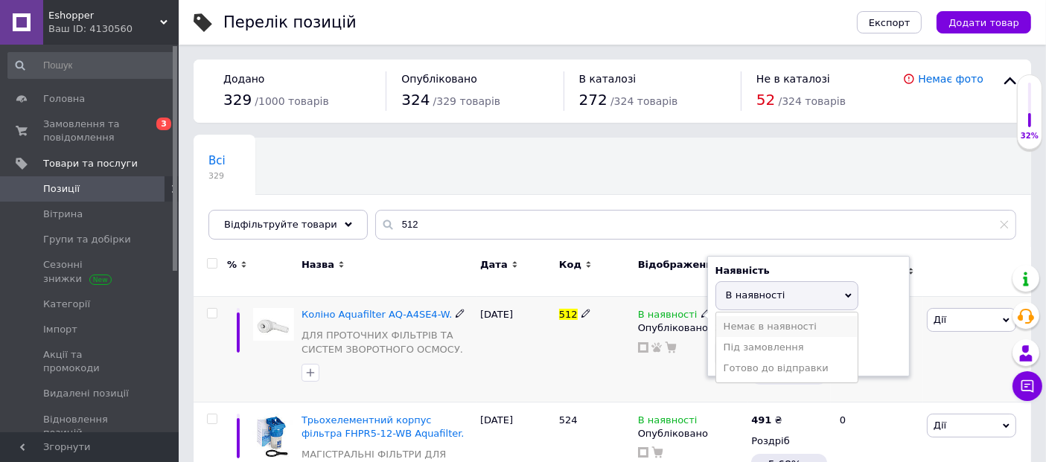
click at [747, 322] on li "Немає в наявності" at bounding box center [786, 326] width 141 height 21
click at [601, 341] on div "512" at bounding box center [594, 350] width 79 height 106
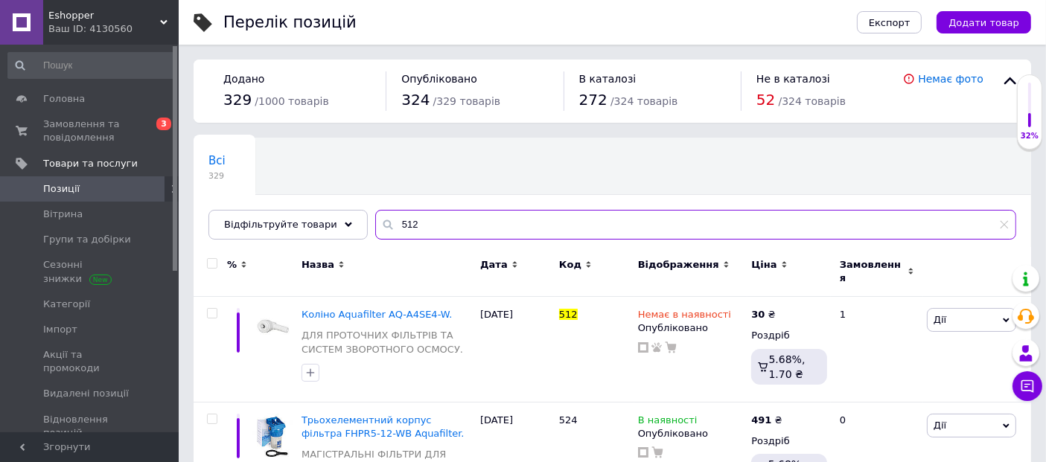
click at [415, 226] on input "512" at bounding box center [695, 225] width 641 height 30
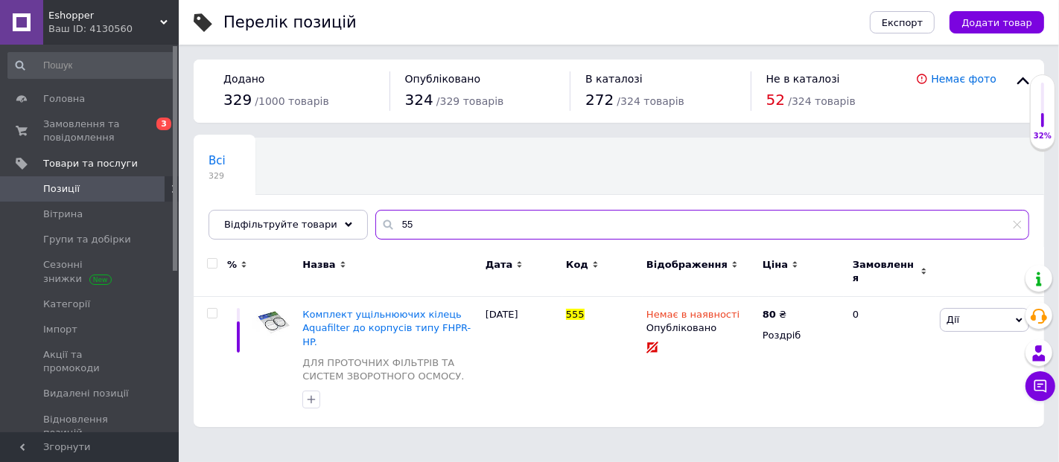
type input "5"
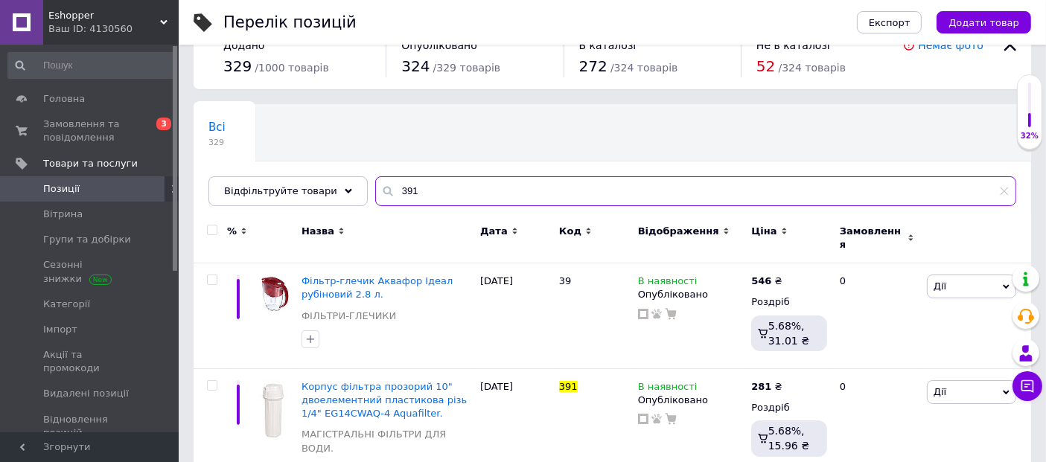
scroll to position [61, 0]
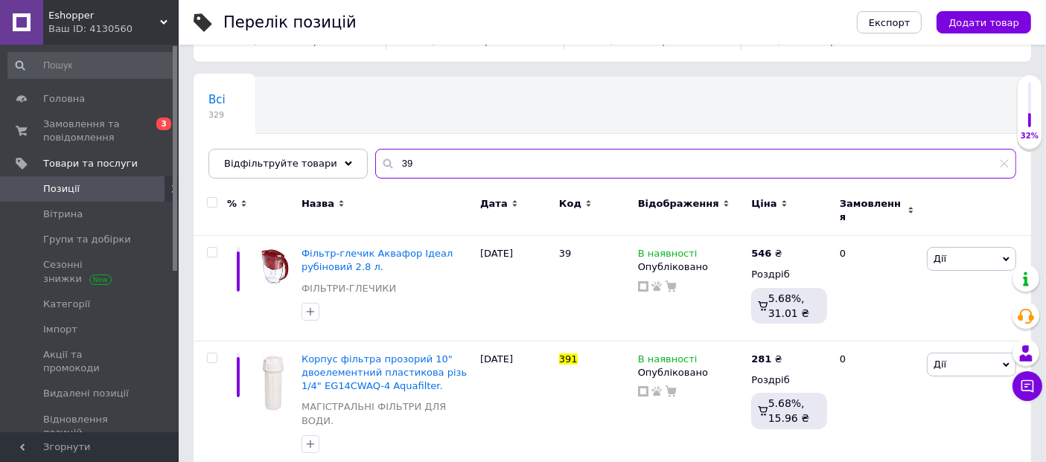
type input "3"
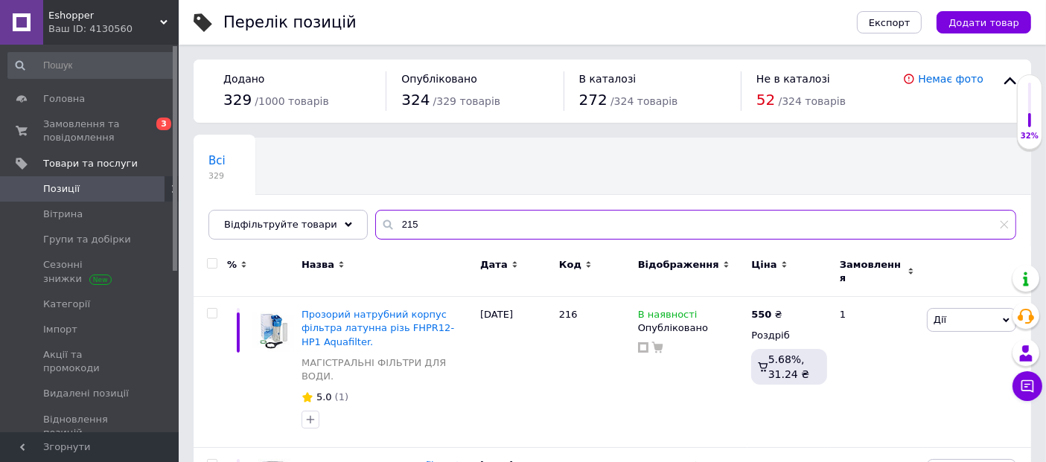
click at [412, 224] on input "215" at bounding box center [695, 225] width 641 height 30
type input "2"
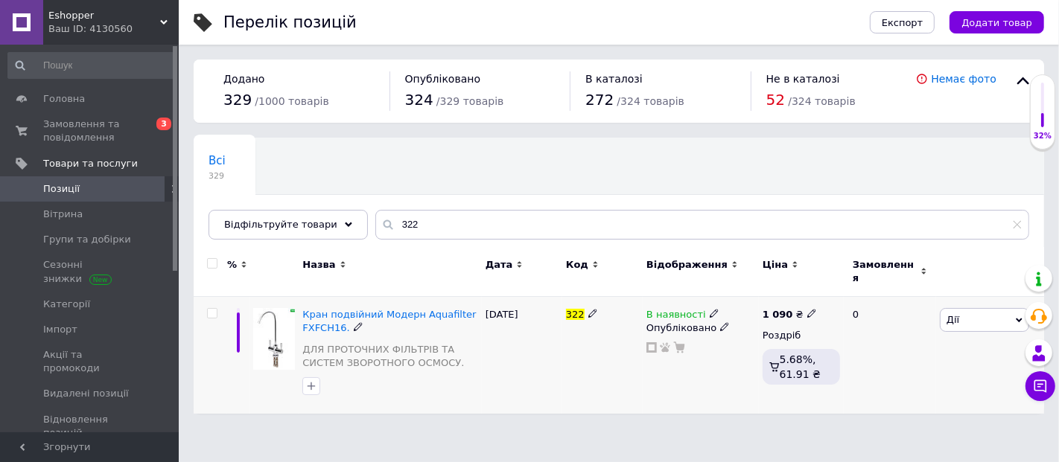
click at [709, 309] on icon at bounding box center [713, 313] width 9 height 9
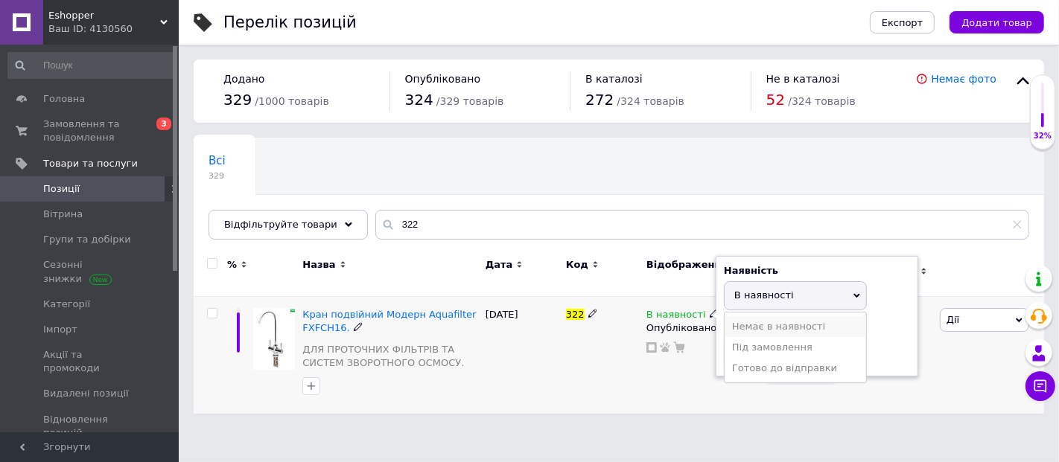
click at [748, 316] on li "Немає в наявності" at bounding box center [794, 326] width 141 height 21
click at [607, 350] on div "322" at bounding box center [602, 355] width 80 height 117
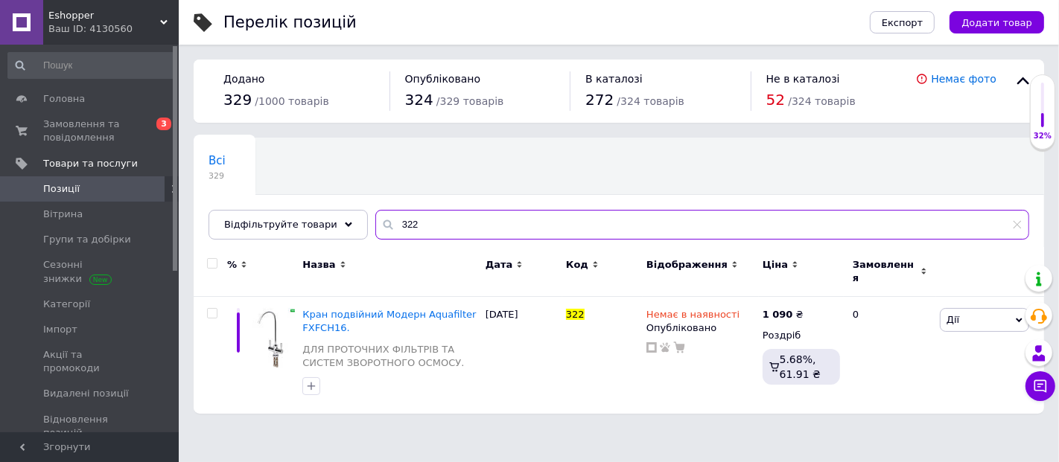
click at [412, 223] on input "322" at bounding box center [702, 225] width 654 height 30
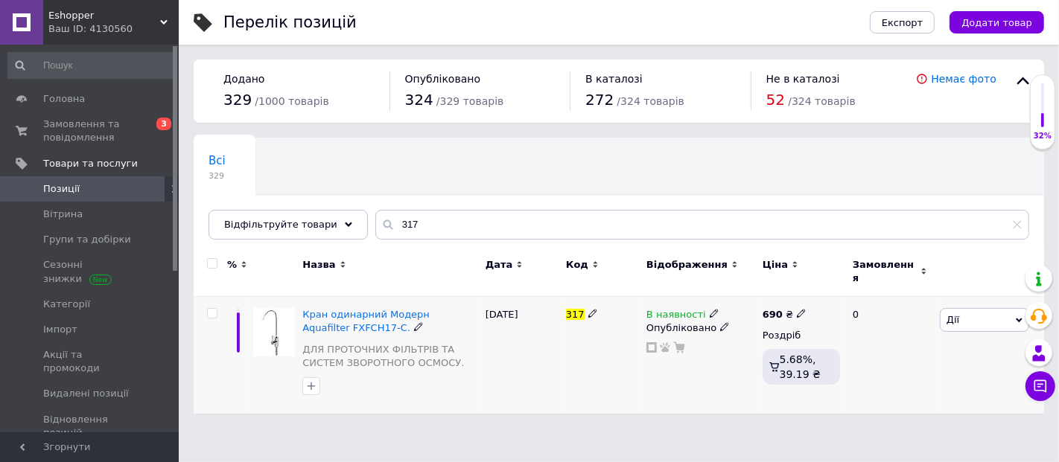
click at [709, 309] on icon at bounding box center [713, 313] width 9 height 9
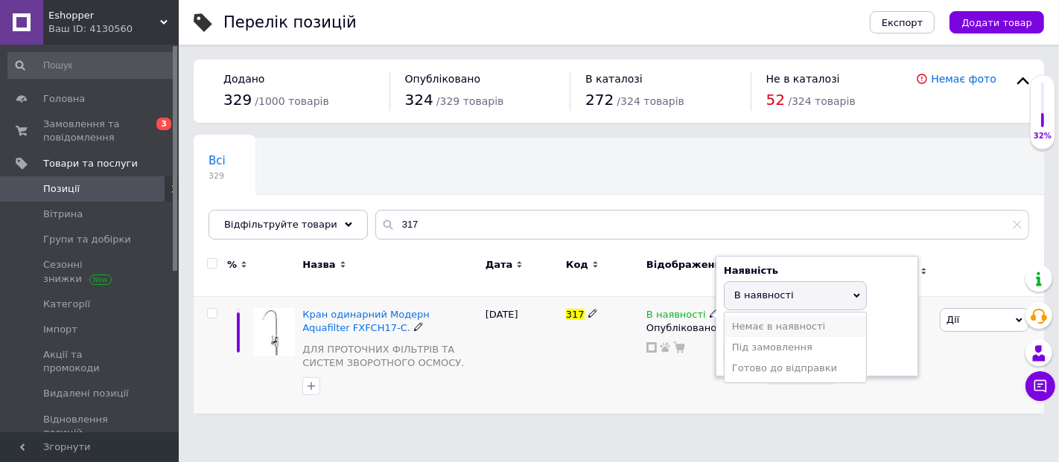
click at [738, 316] on li "Немає в наявності" at bounding box center [794, 326] width 141 height 21
click at [559, 339] on div "[DATE]" at bounding box center [522, 355] width 80 height 117
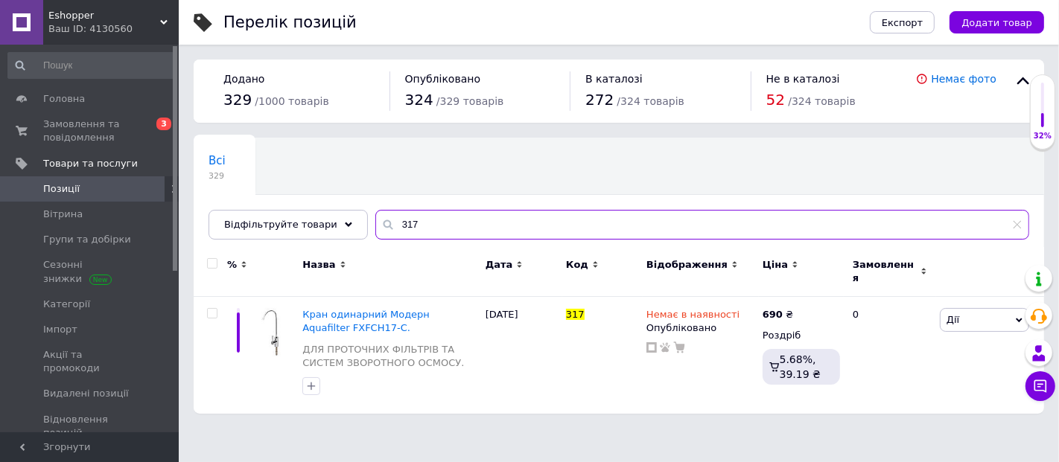
click at [387, 225] on input "317" at bounding box center [702, 225] width 654 height 30
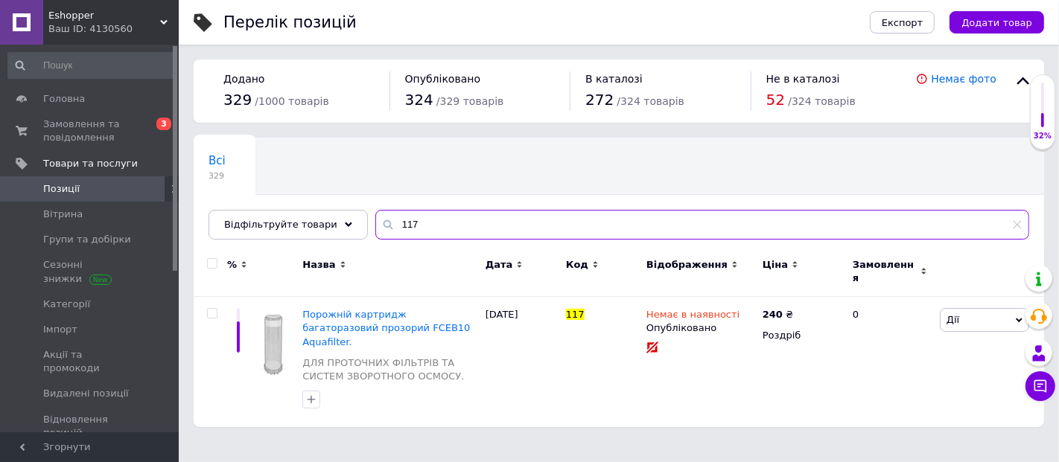
click at [412, 225] on input "117" at bounding box center [702, 225] width 654 height 30
click at [391, 223] on input "116" at bounding box center [702, 225] width 654 height 30
click at [406, 224] on input "556" at bounding box center [702, 225] width 654 height 30
type input "5"
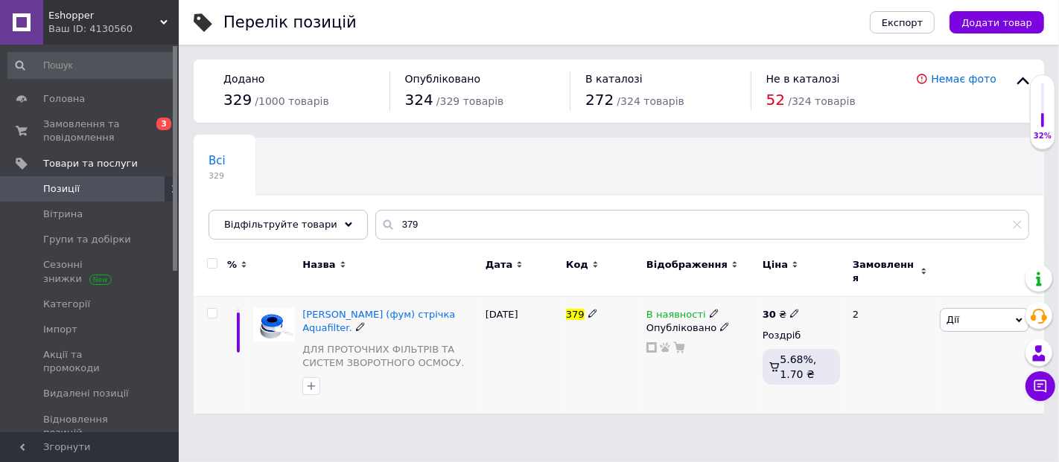
click at [709, 310] on use at bounding box center [713, 314] width 8 height 8
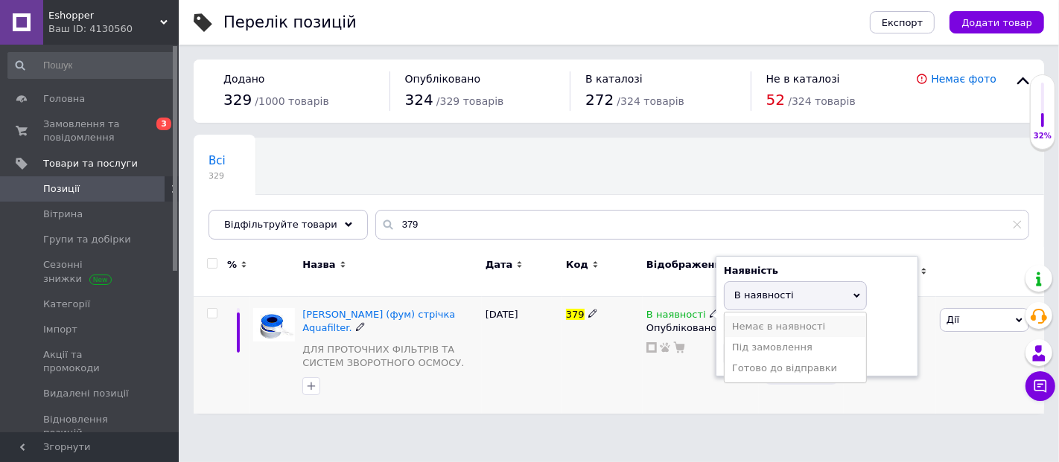
click at [741, 318] on li "Немає в наявності" at bounding box center [794, 326] width 141 height 21
click at [584, 343] on div "379" at bounding box center [602, 355] width 80 height 117
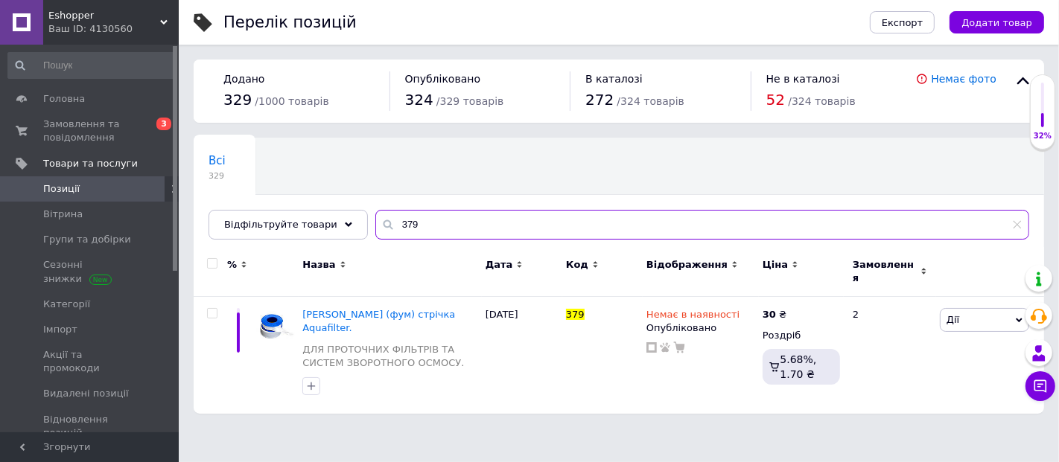
click at [405, 222] on input "379" at bounding box center [702, 225] width 654 height 30
type input "3"
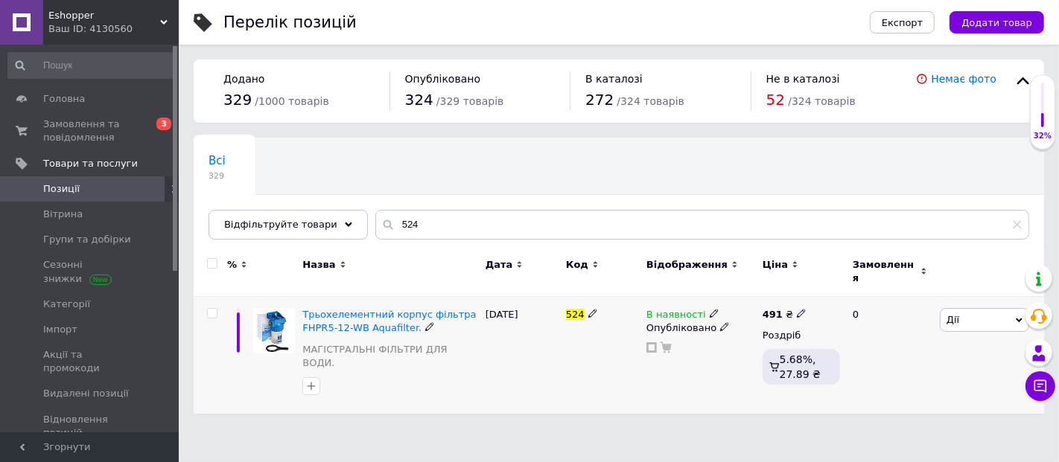
click at [709, 309] on icon at bounding box center [713, 313] width 9 height 9
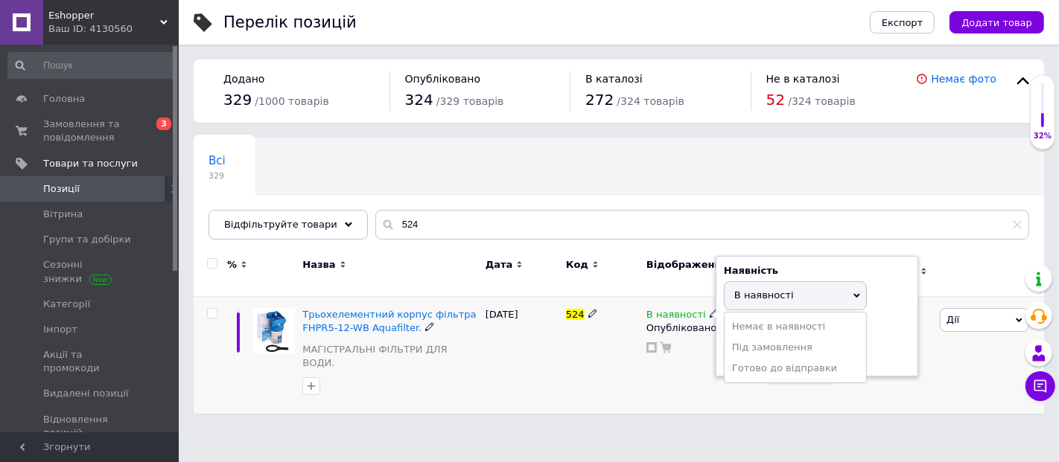
click at [736, 318] on li "Немає в наявності" at bounding box center [794, 326] width 141 height 21
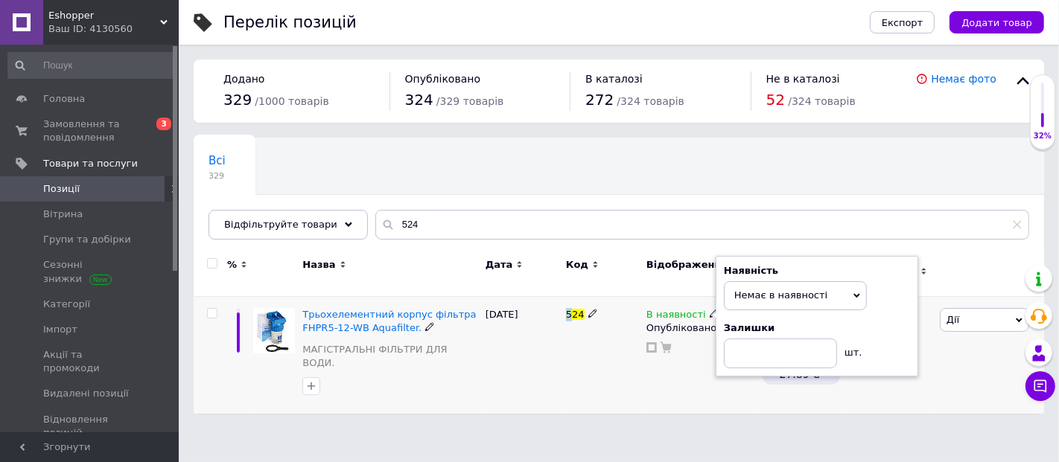
click at [568, 349] on div "524" at bounding box center [602, 355] width 80 height 117
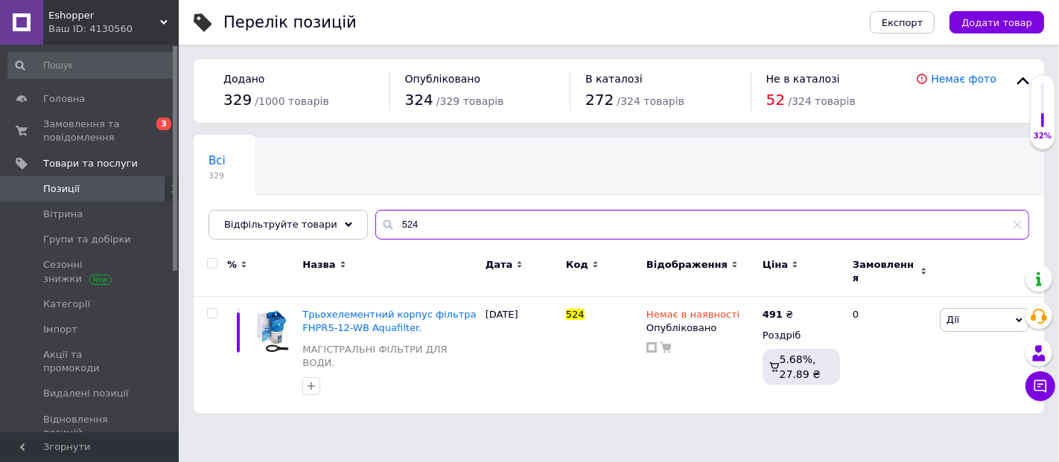
click at [407, 220] on input "524" at bounding box center [702, 225] width 654 height 30
type input "5"
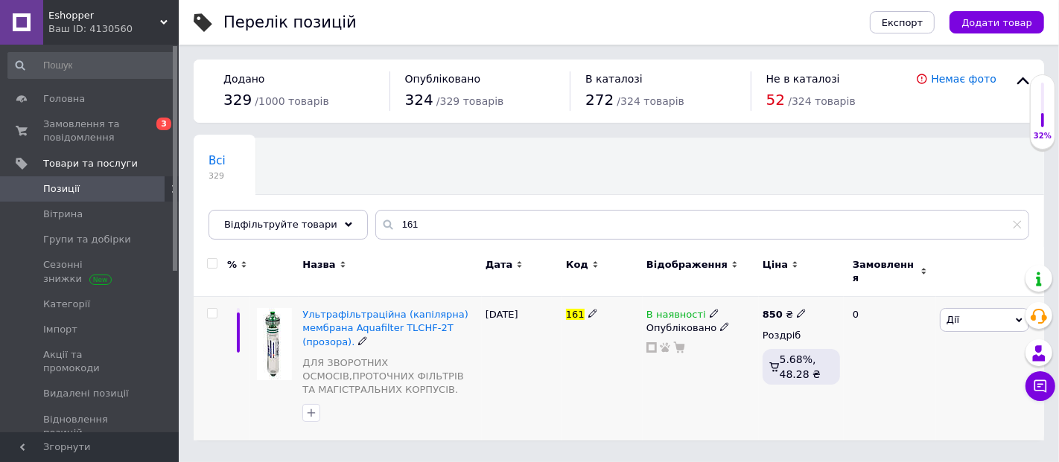
click at [709, 309] on icon at bounding box center [713, 313] width 9 height 9
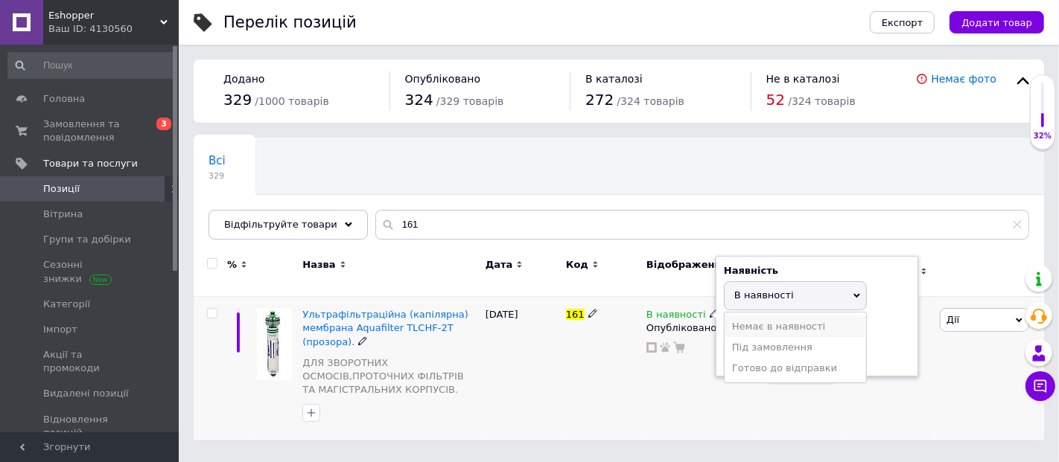
click at [743, 316] on li "Немає в наявності" at bounding box center [794, 326] width 141 height 21
click at [580, 348] on div "161" at bounding box center [602, 369] width 80 height 144
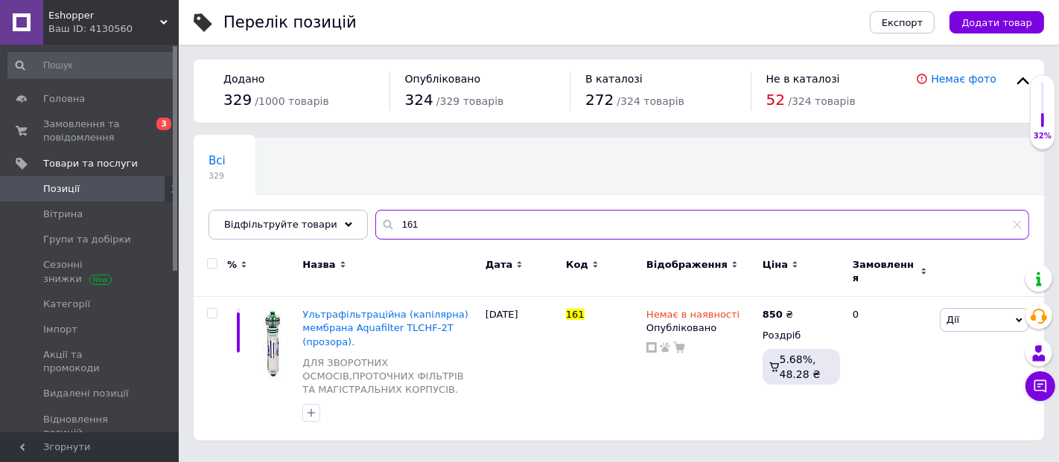
click at [404, 226] on input "161" at bounding box center [702, 225] width 654 height 30
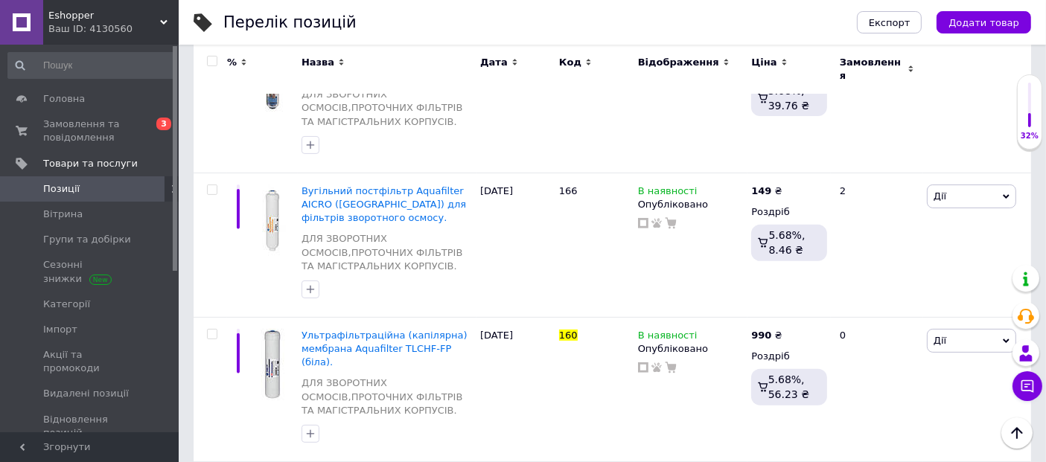
scroll to position [496, 0]
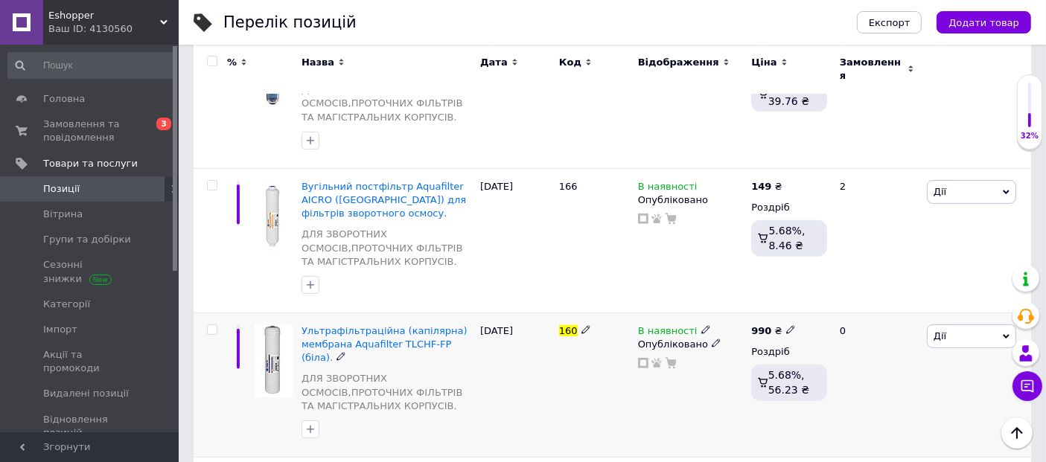
click at [701, 326] on use at bounding box center [705, 330] width 8 height 8
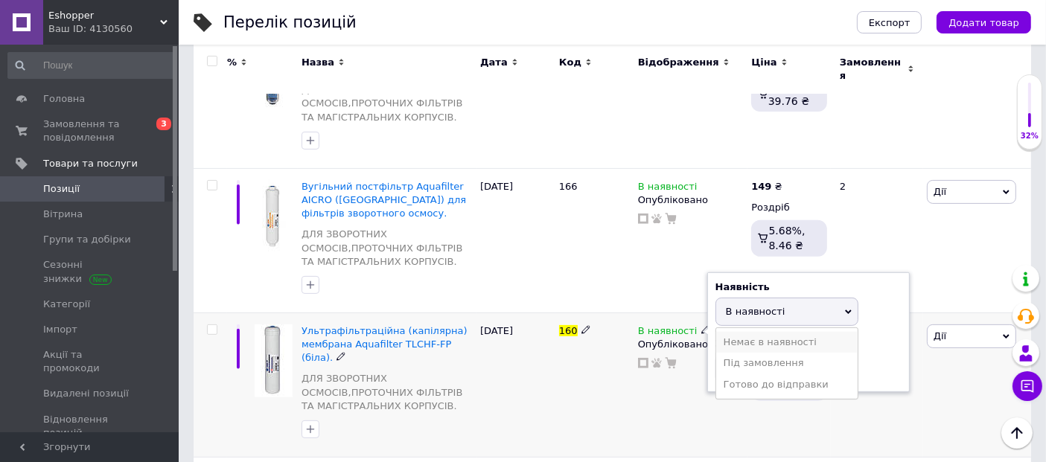
click at [730, 332] on li "Немає в наявності" at bounding box center [786, 342] width 141 height 21
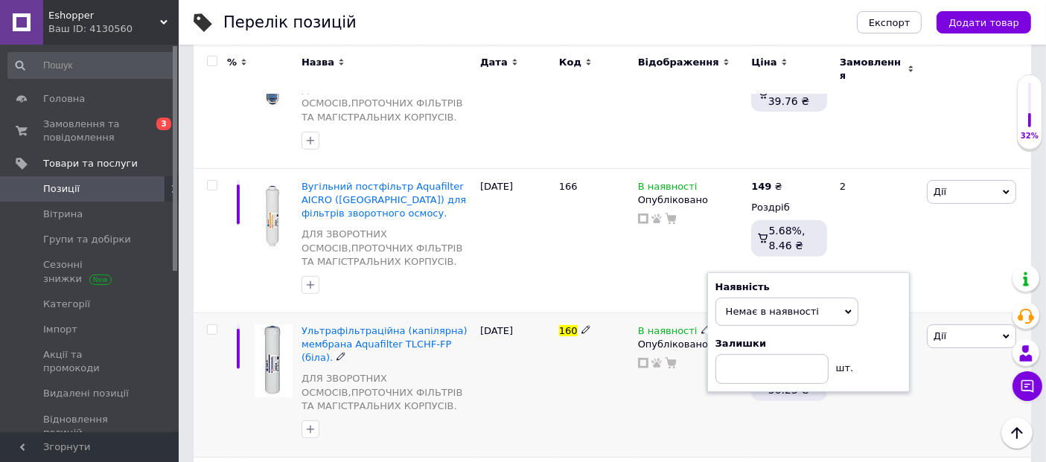
click at [591, 341] on div "160" at bounding box center [594, 385] width 79 height 144
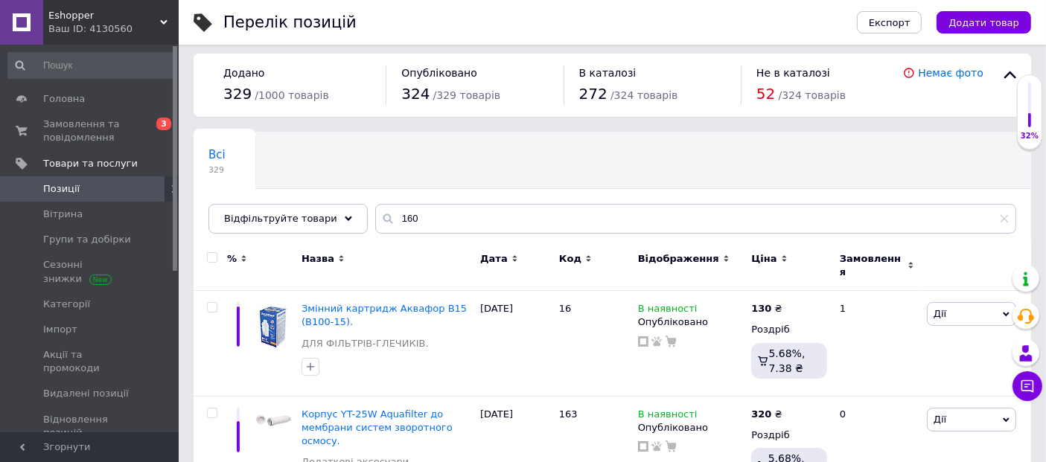
scroll to position [0, 0]
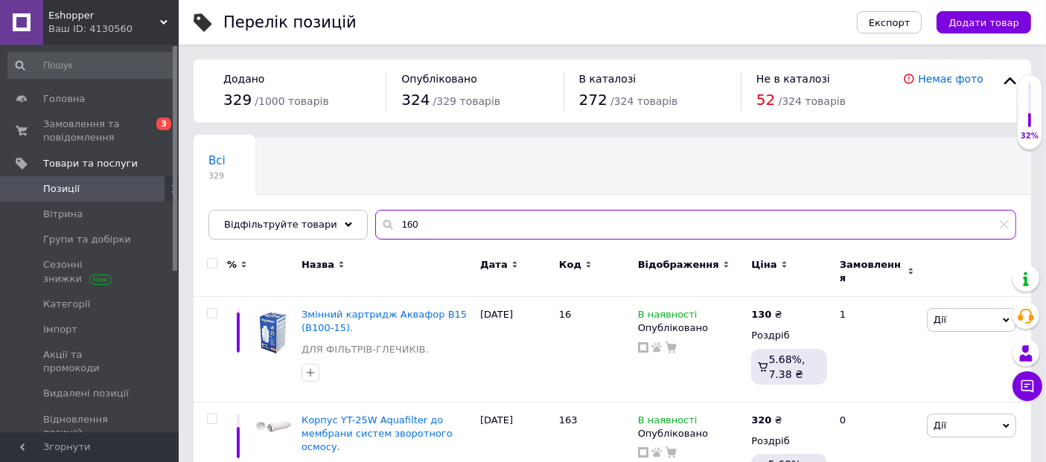
click at [412, 223] on input "160" at bounding box center [695, 225] width 641 height 30
type input "1"
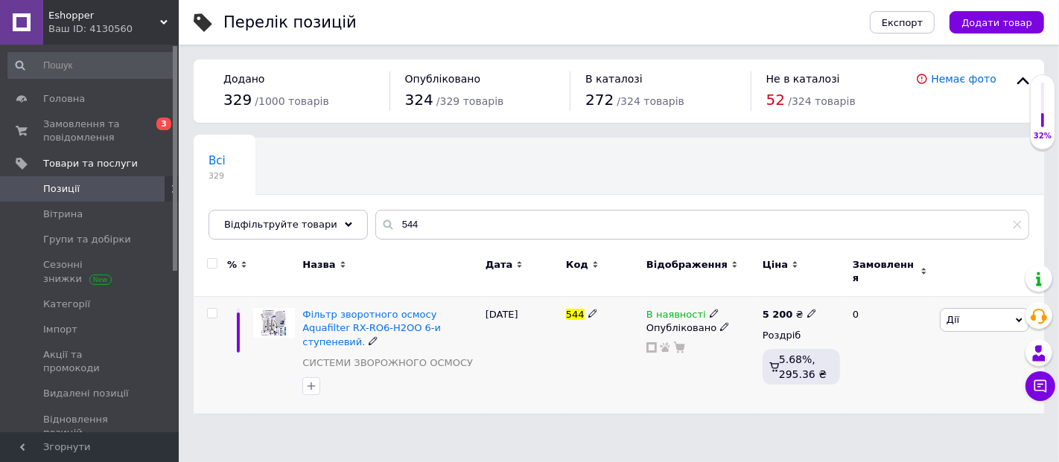
click at [709, 309] on icon at bounding box center [713, 313] width 9 height 9
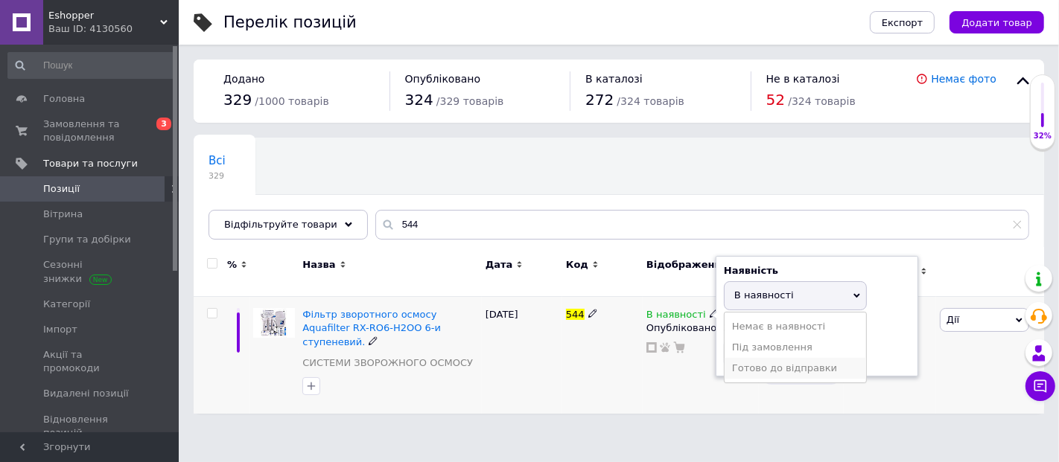
click at [765, 358] on li "Готово до відправки" at bounding box center [794, 368] width 141 height 21
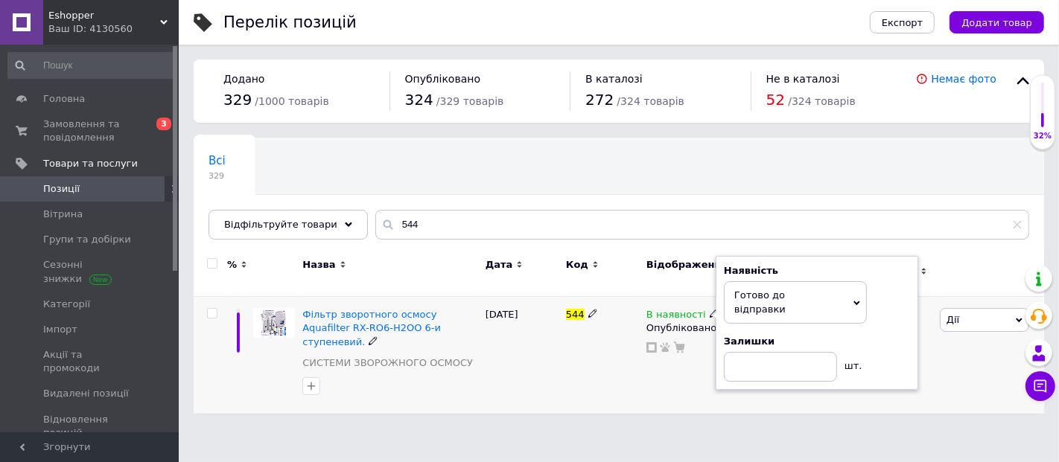
click at [595, 348] on div "544" at bounding box center [602, 355] width 80 height 117
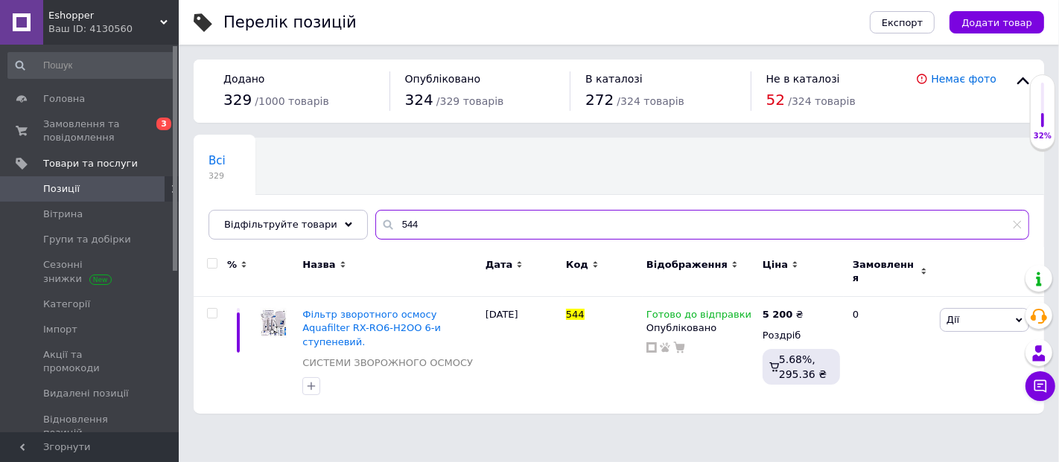
click at [409, 222] on input "544" at bounding box center [702, 225] width 654 height 30
type input "5"
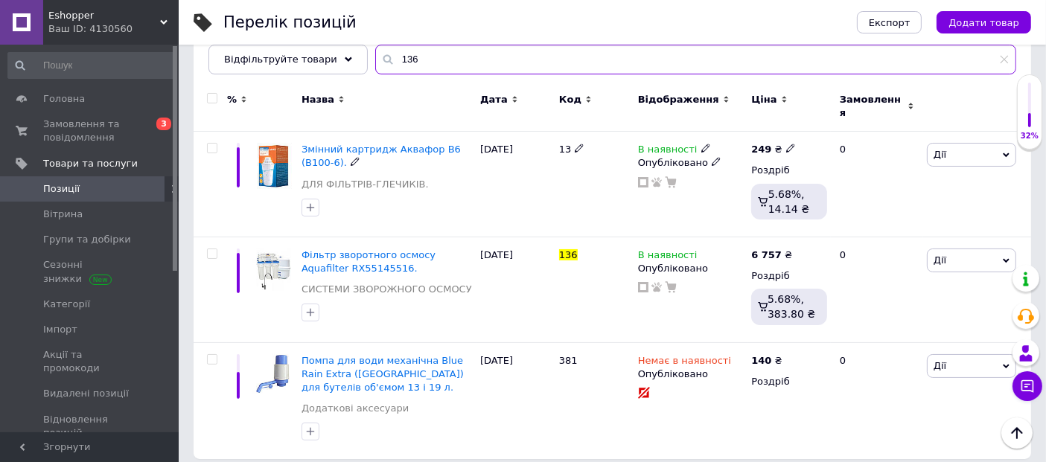
scroll to position [165, 0]
type input "136"
click at [701, 249] on icon at bounding box center [705, 253] width 9 height 9
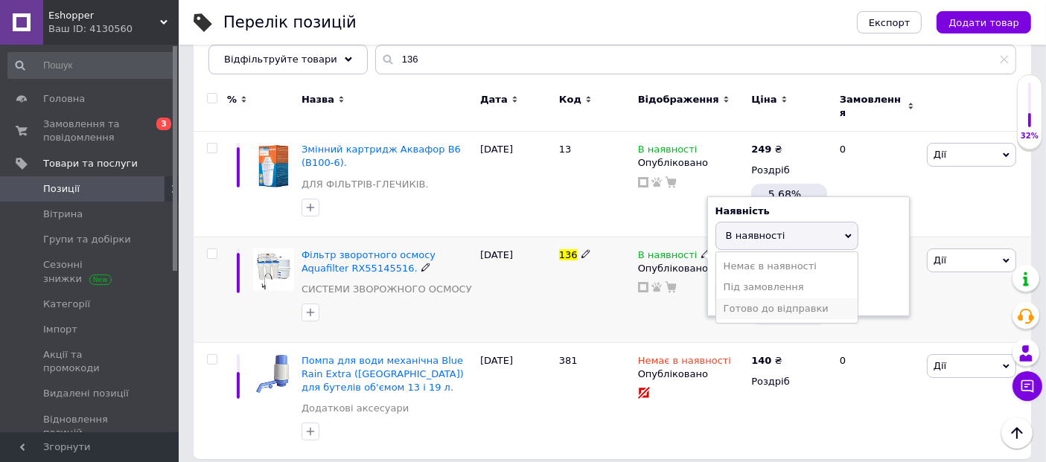
click at [742, 299] on li "Готово до відправки" at bounding box center [786, 309] width 141 height 21
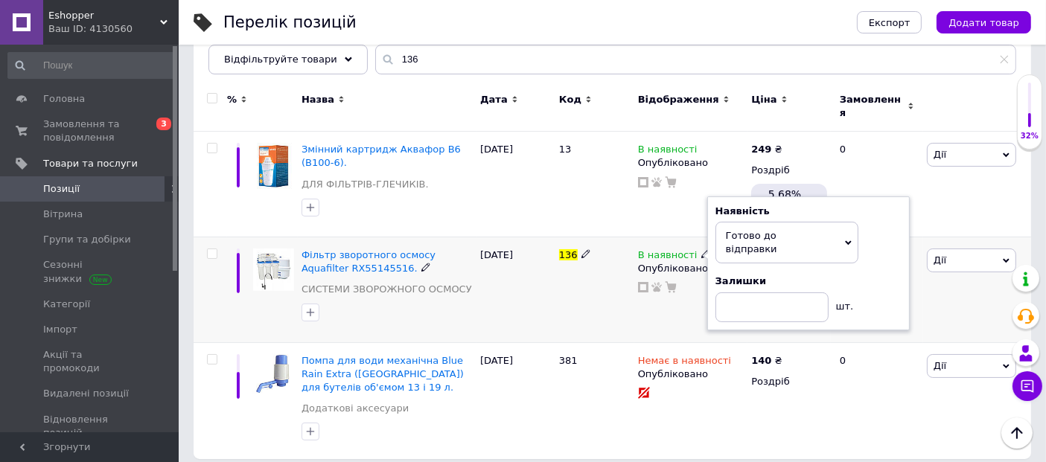
click at [572, 302] on div "136" at bounding box center [594, 290] width 79 height 106
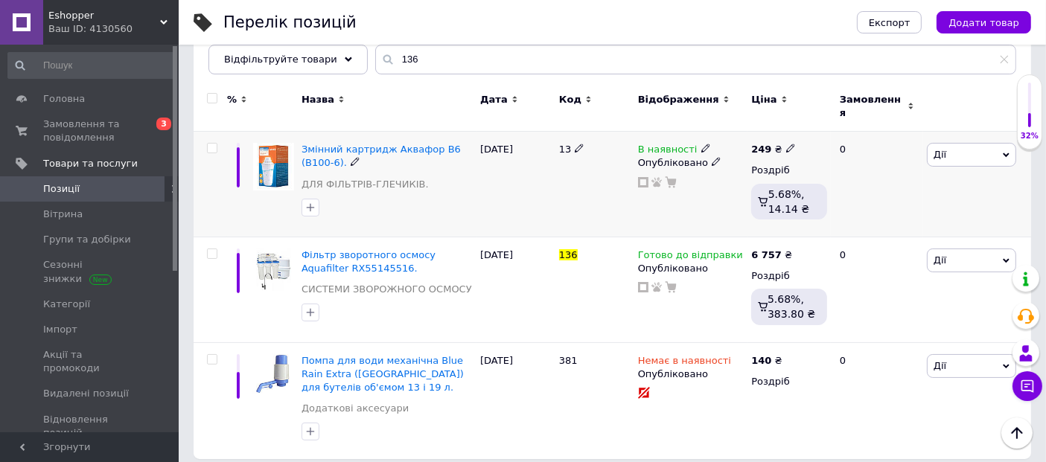
click at [701, 144] on icon at bounding box center [705, 148] width 9 height 9
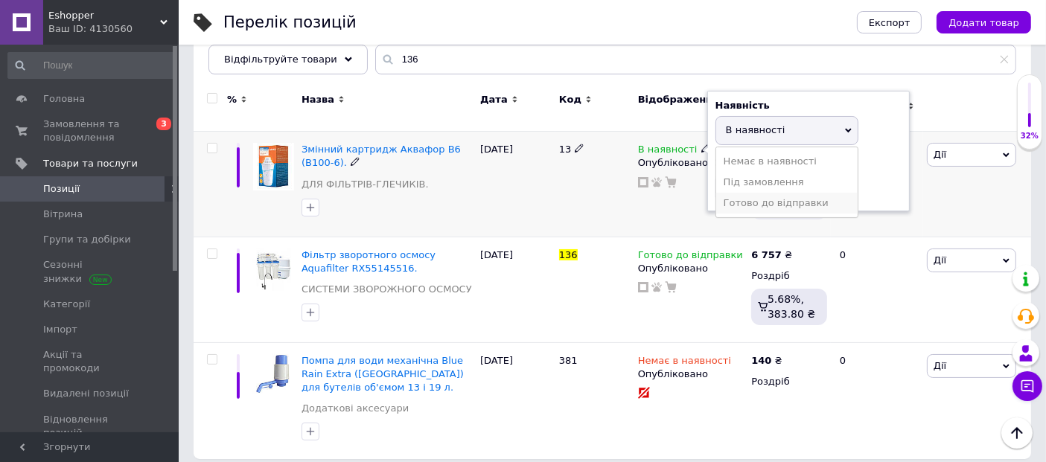
click at [742, 193] on li "Готово до відправки" at bounding box center [786, 203] width 141 height 21
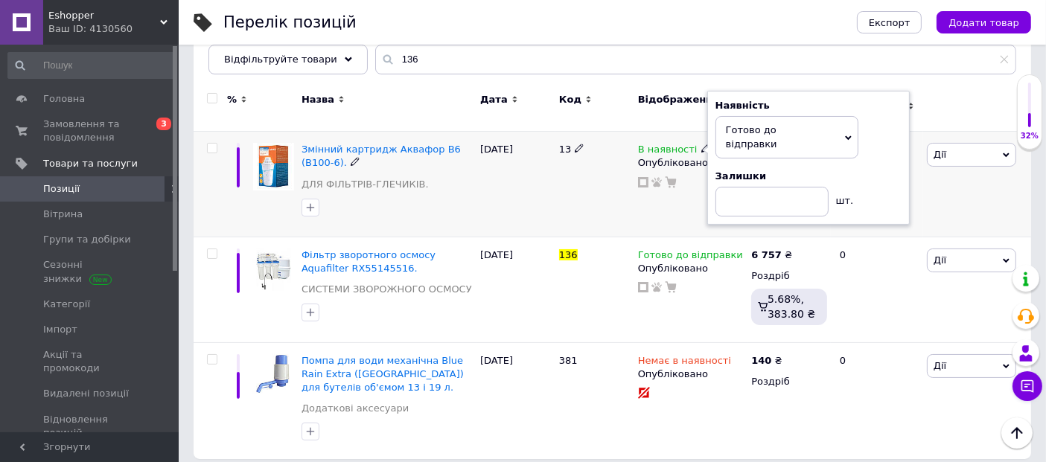
click at [536, 183] on div "[DATE]" at bounding box center [515, 185] width 79 height 106
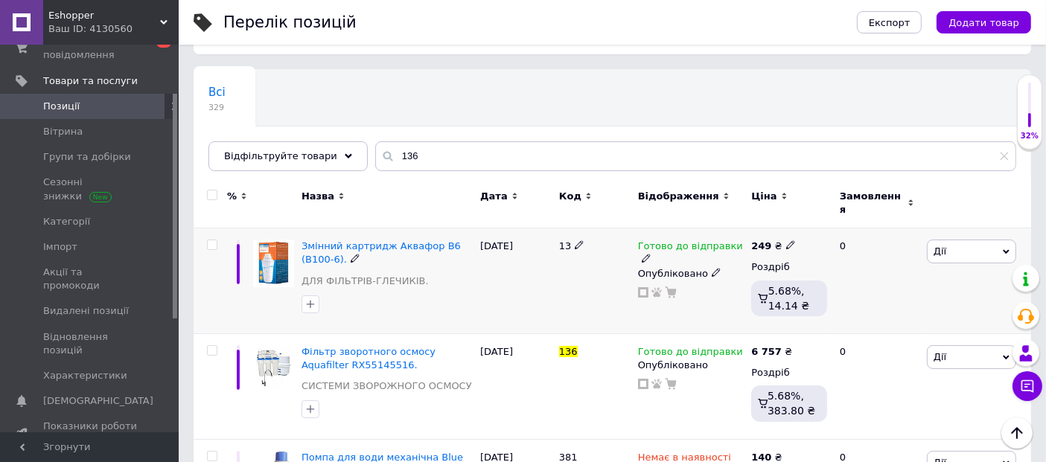
scroll to position [0, 0]
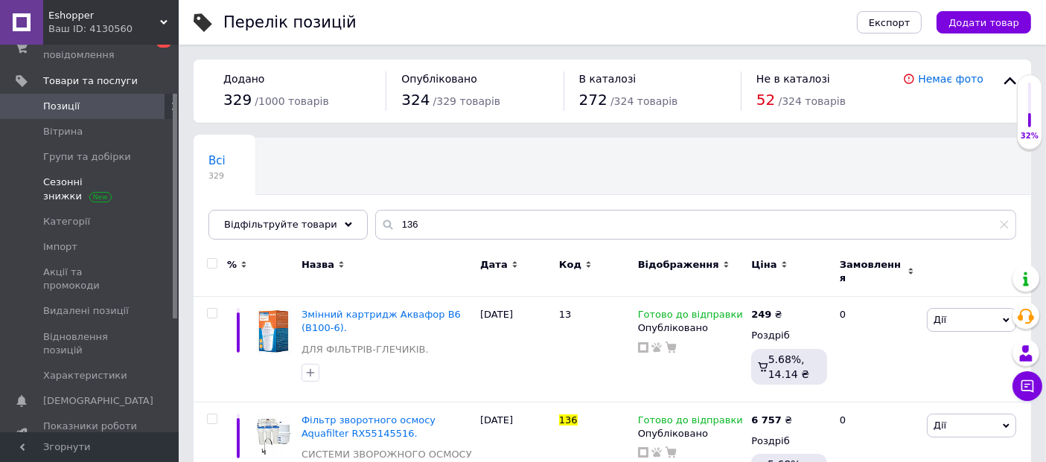
click at [78, 179] on span "Сезонні знижки" at bounding box center [90, 189] width 95 height 27
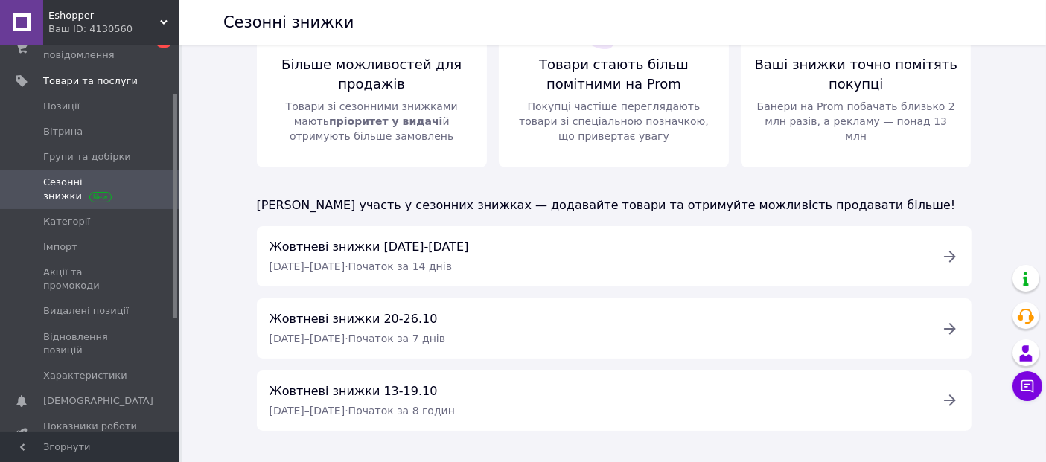
scroll to position [135, 0]
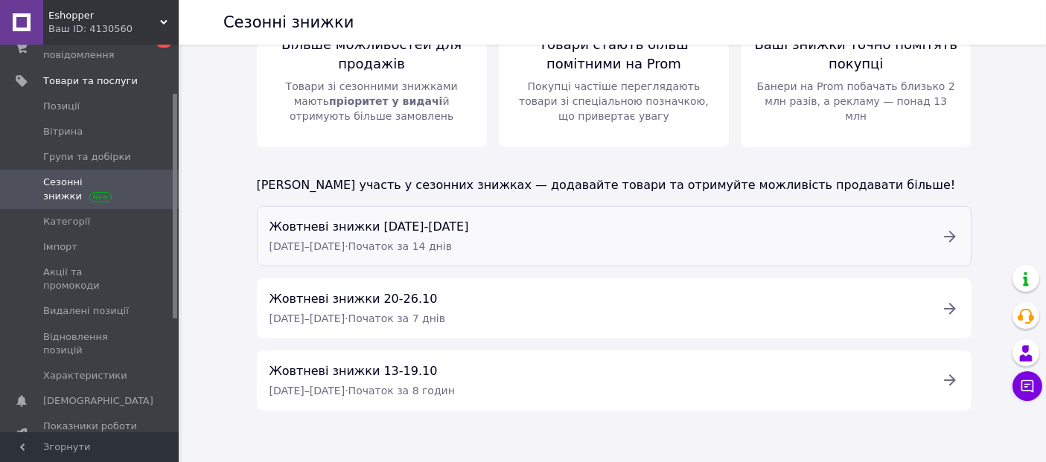
click at [408, 228] on span "Жовтневі знижки [DATE]-[DATE]" at bounding box center [369, 227] width 200 height 14
